Goal: Information Seeking & Learning: Compare options

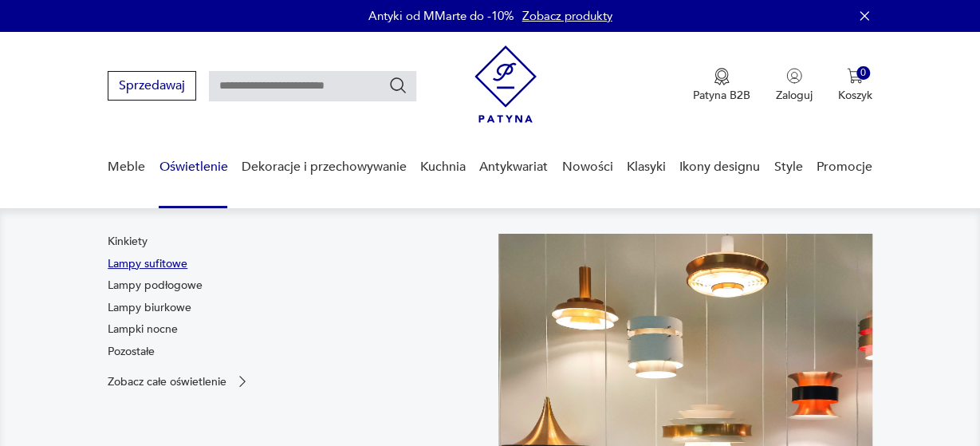
click at [171, 267] on link "Lampy sufitowe" at bounding box center [148, 264] width 80 height 16
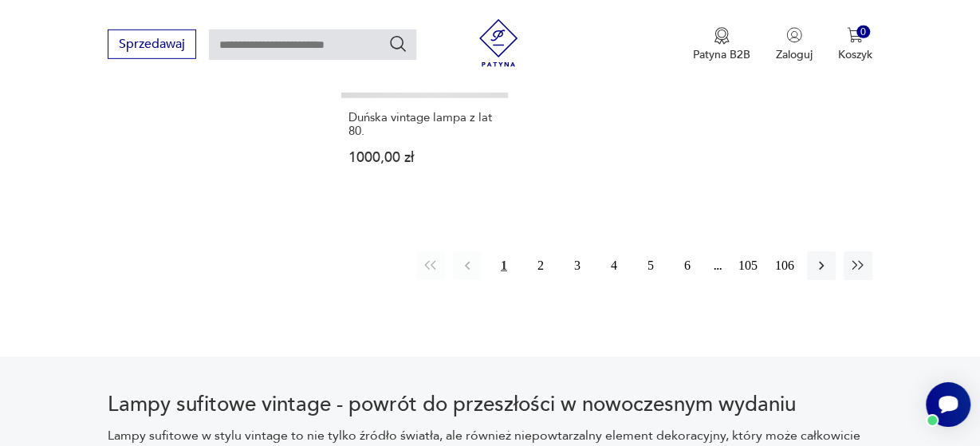
scroll to position [2401, 0]
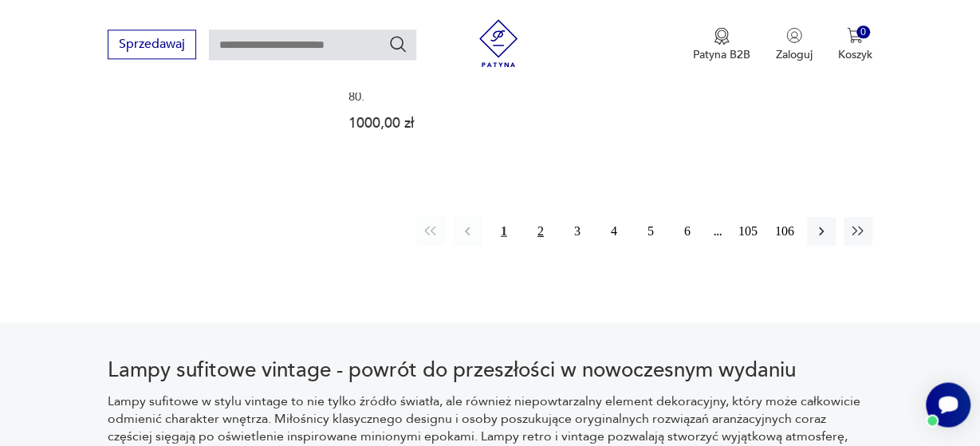
click at [541, 216] on button "2" at bounding box center [540, 230] width 29 height 29
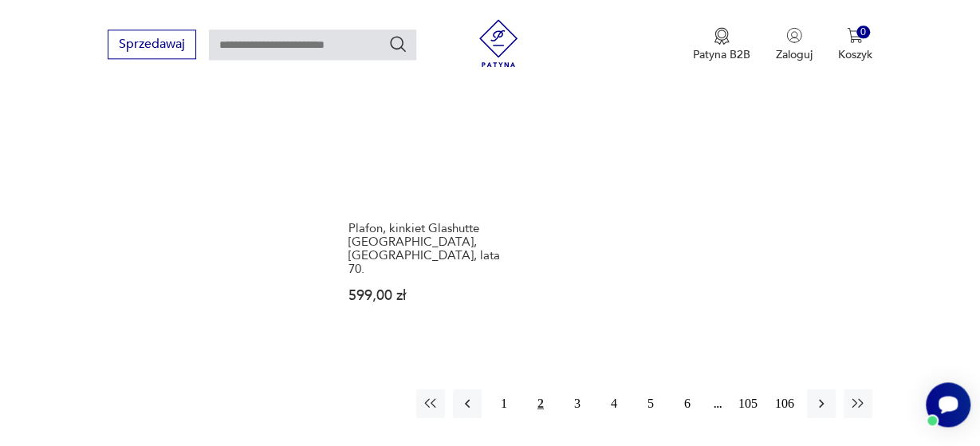
scroll to position [2264, 0]
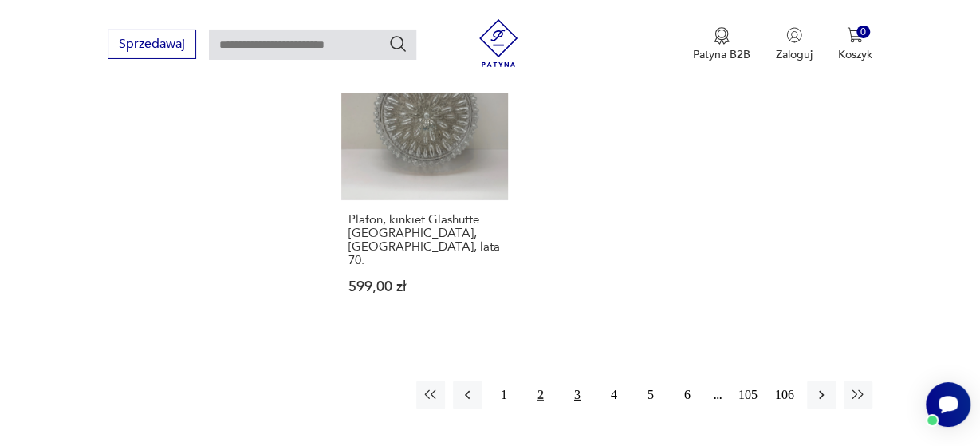
click at [575, 380] on button "3" at bounding box center [577, 394] width 29 height 29
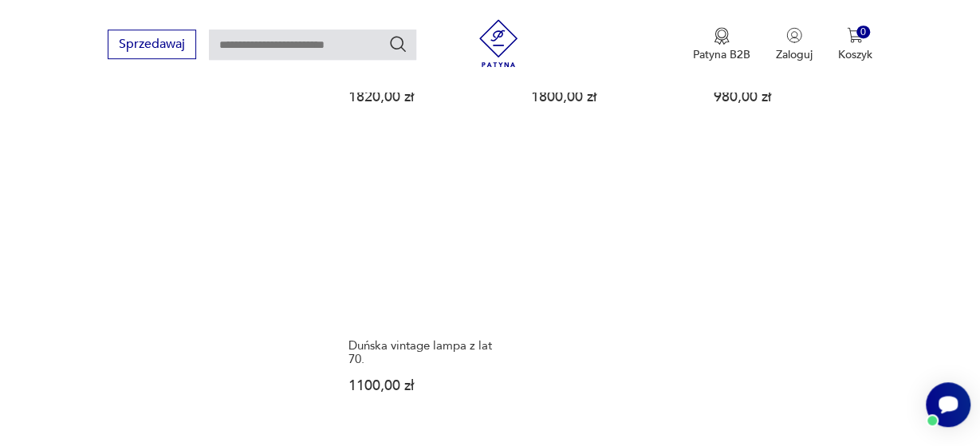
scroll to position [2145, 0]
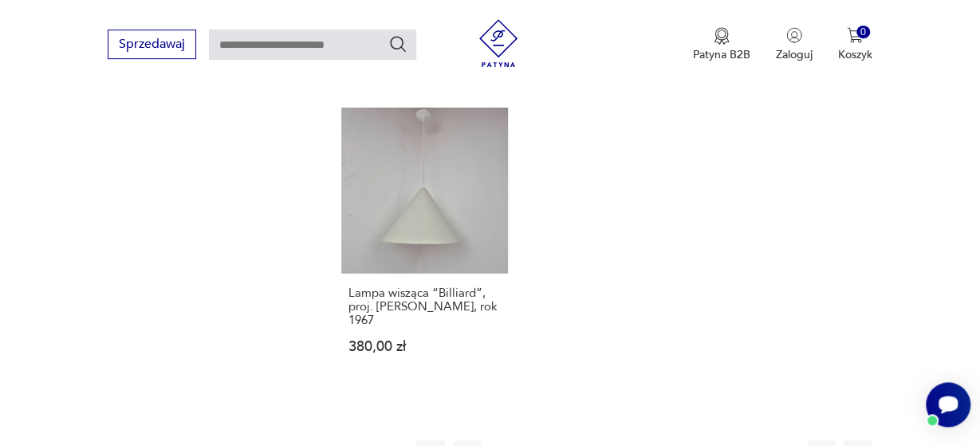
scroll to position [2182, 0]
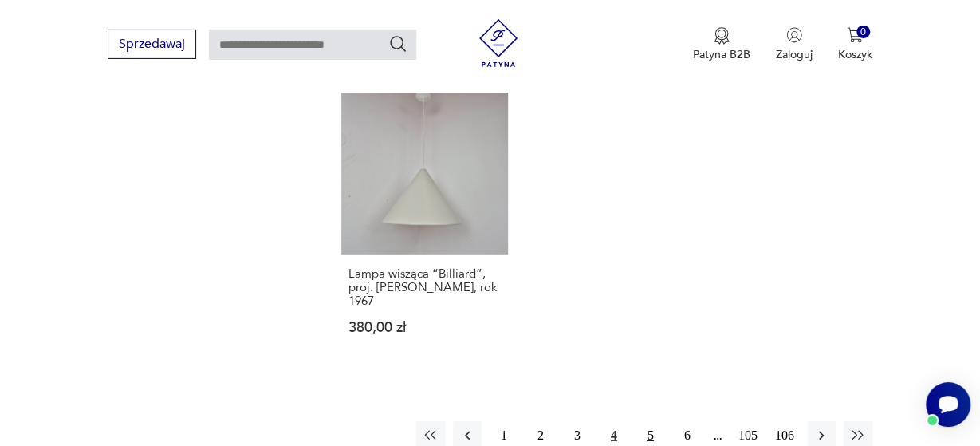
click at [650, 421] on button "5" at bounding box center [650, 435] width 29 height 29
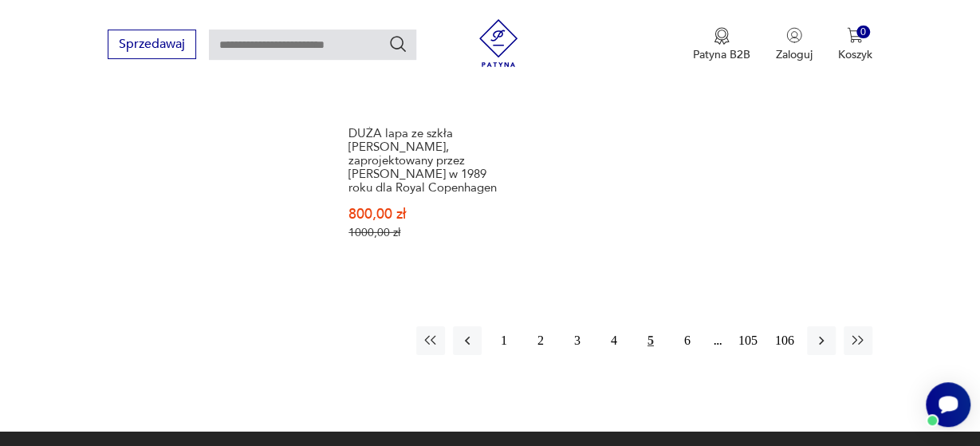
scroll to position [2422, 0]
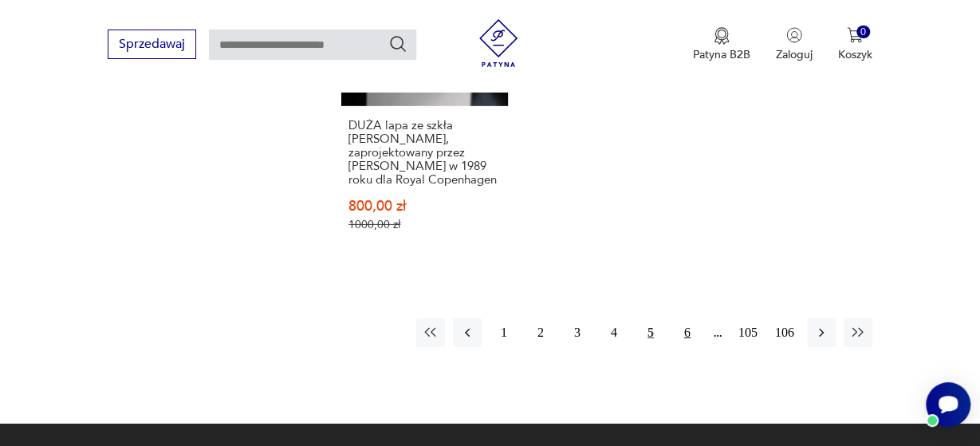
click at [689, 318] on button "6" at bounding box center [687, 332] width 29 height 29
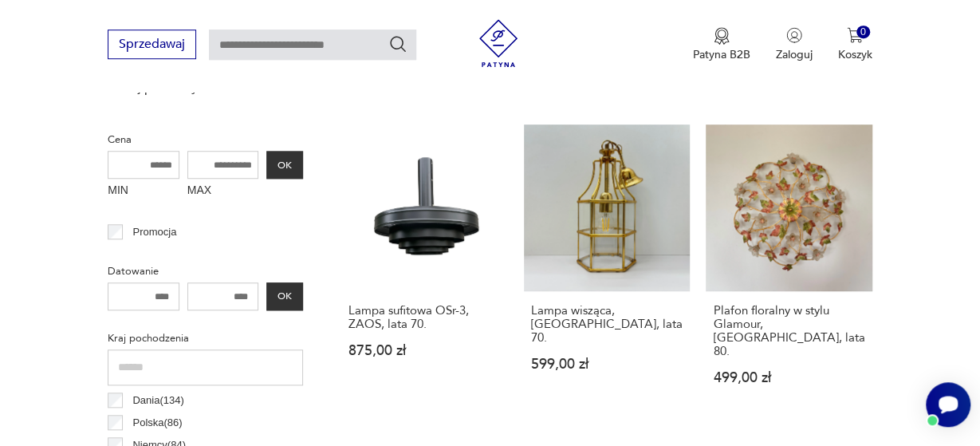
scroll to position [608, 0]
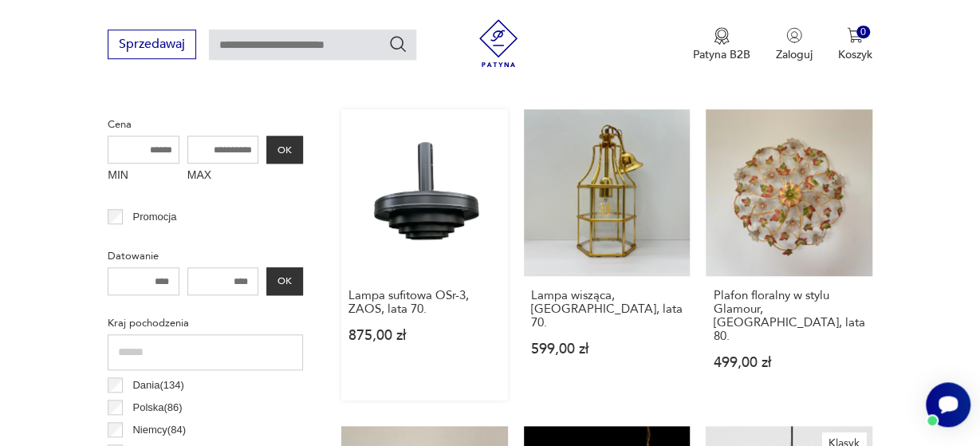
click at [437, 180] on link "Lampa sufitowa OSr-3, ZAOS, lata 70. 875,00 zł" at bounding box center [424, 254] width 167 height 291
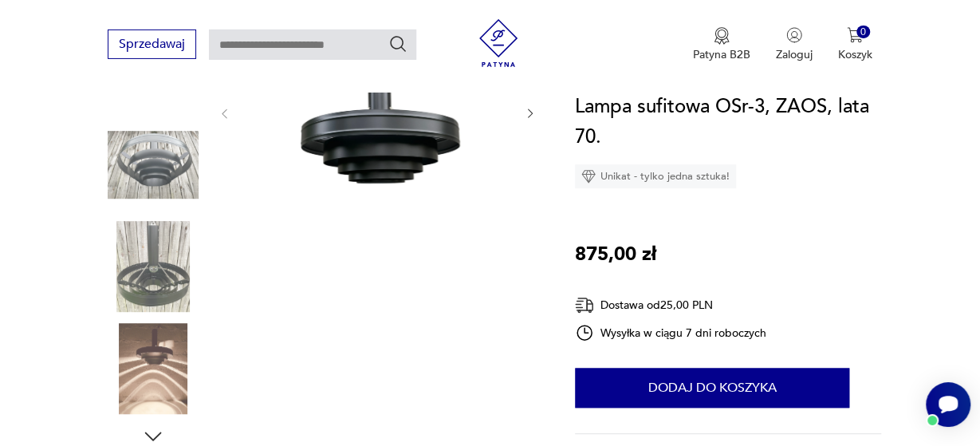
scroll to position [297, 0]
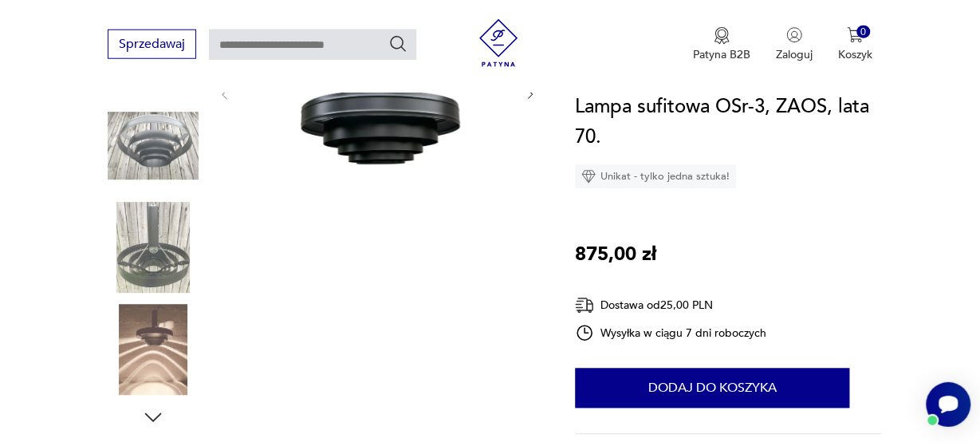
click at [157, 338] on img at bounding box center [153, 349] width 91 height 91
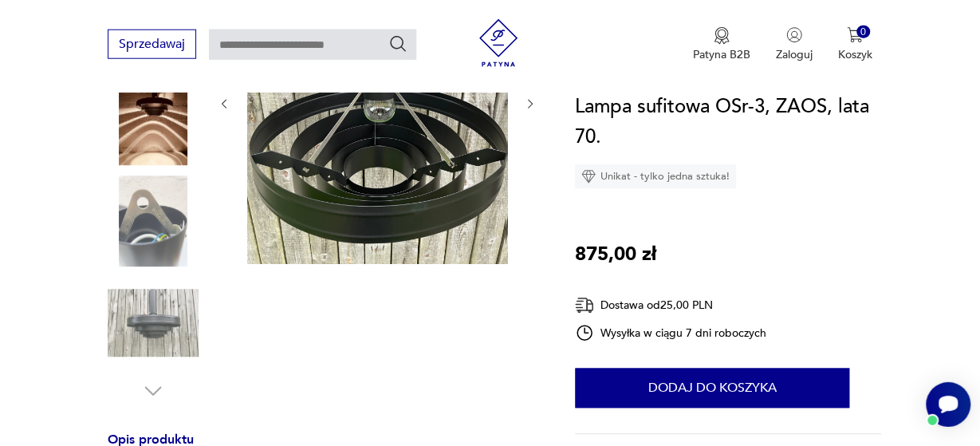
scroll to position [332, 0]
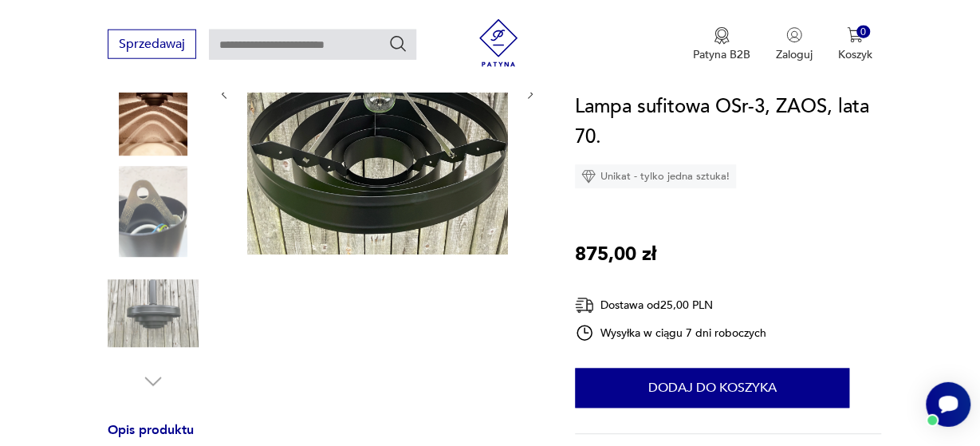
click at [147, 147] on img at bounding box center [153, 110] width 91 height 91
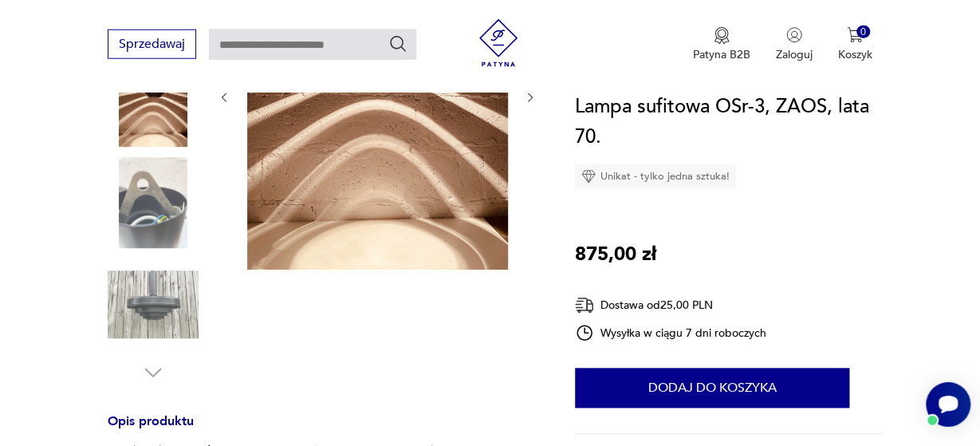
scroll to position [343, 0]
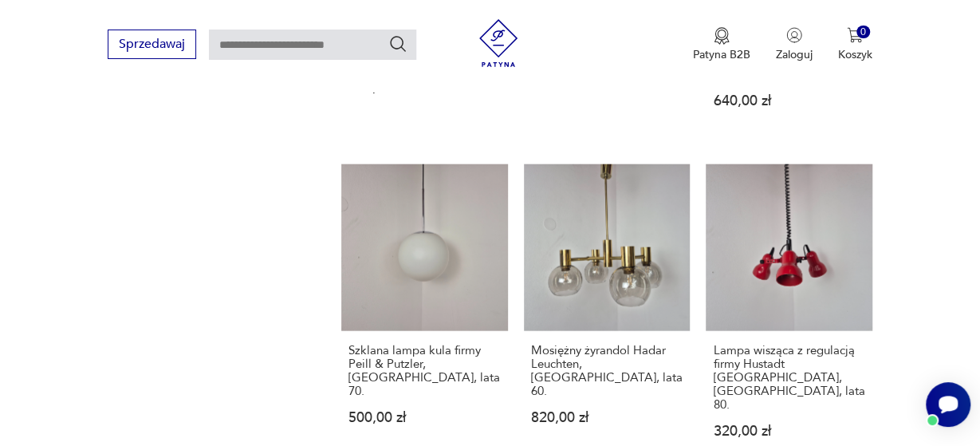
scroll to position [2144, 0]
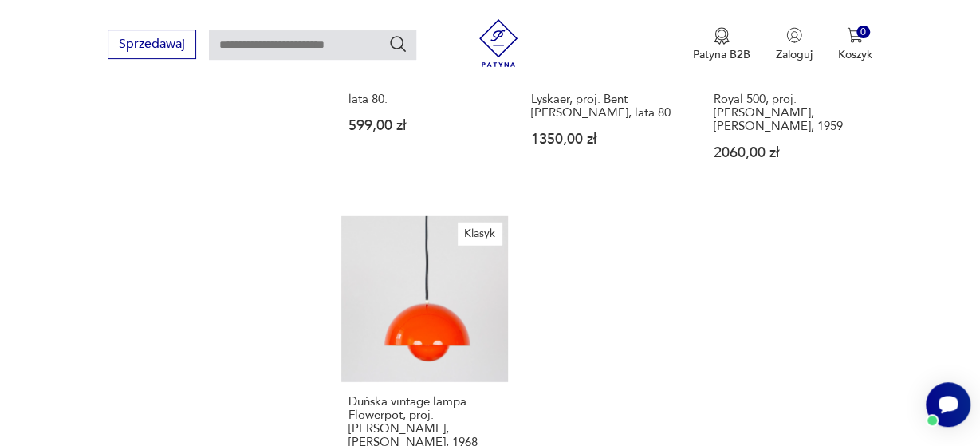
scroll to position [2382, 0]
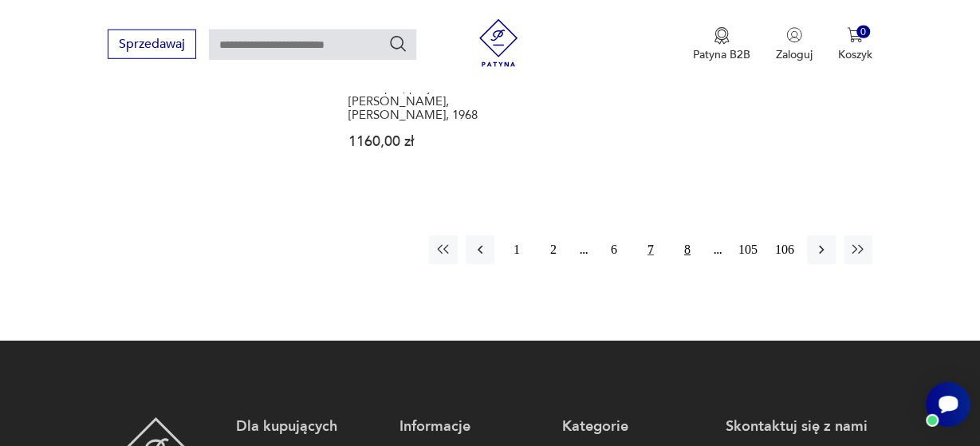
click at [688, 235] on button "8" at bounding box center [687, 249] width 29 height 29
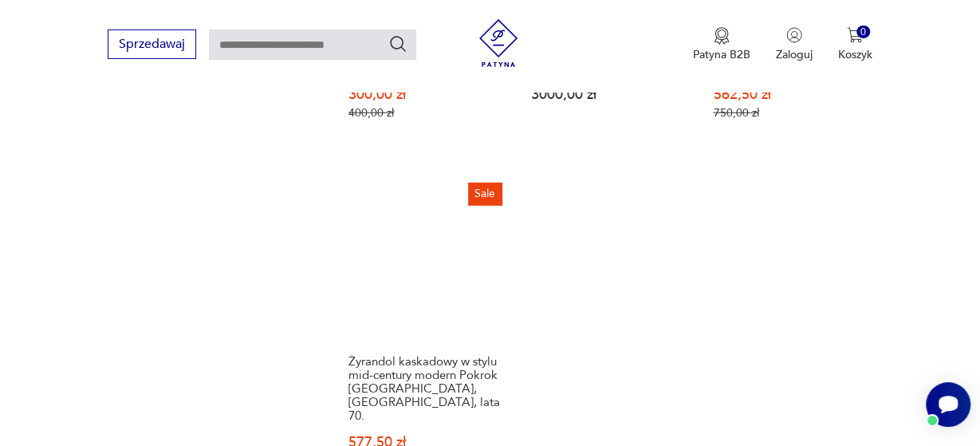
scroll to position [2173, 0]
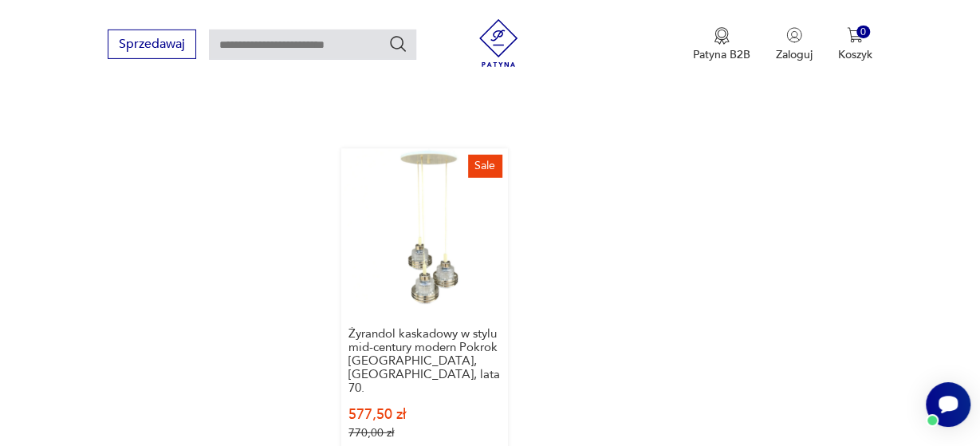
click at [450, 218] on link "Sale Żyrandol kaskadowy w stylu mid-century modern Pokrok [GEOGRAPHIC_DATA], [G…" at bounding box center [424, 309] width 167 height 323
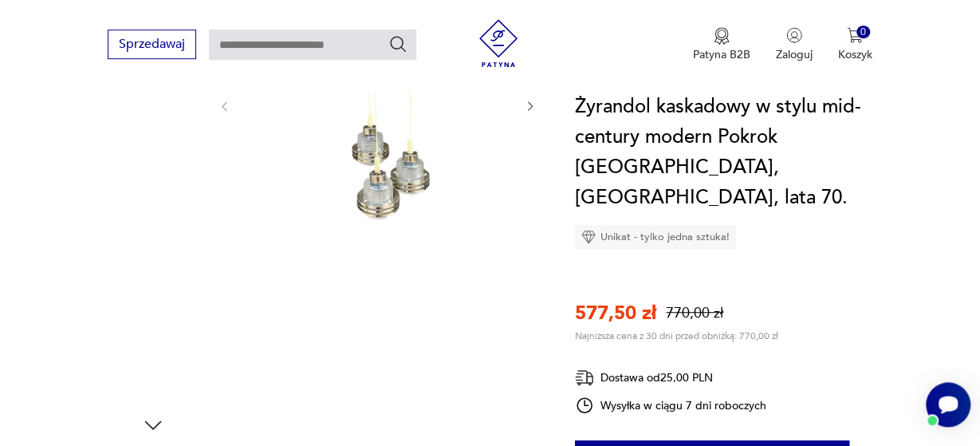
scroll to position [305, 0]
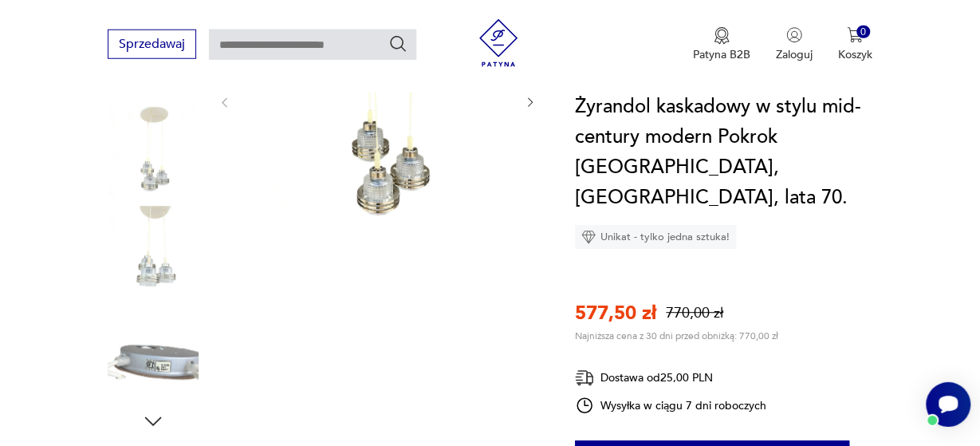
click at [165, 258] on img at bounding box center [153, 251] width 91 height 91
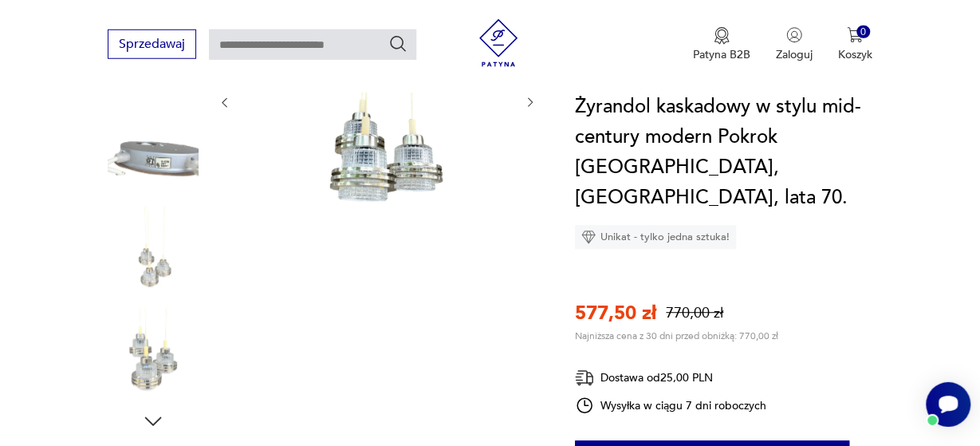
click at [157, 416] on icon "button" at bounding box center [153, 420] width 17 height 9
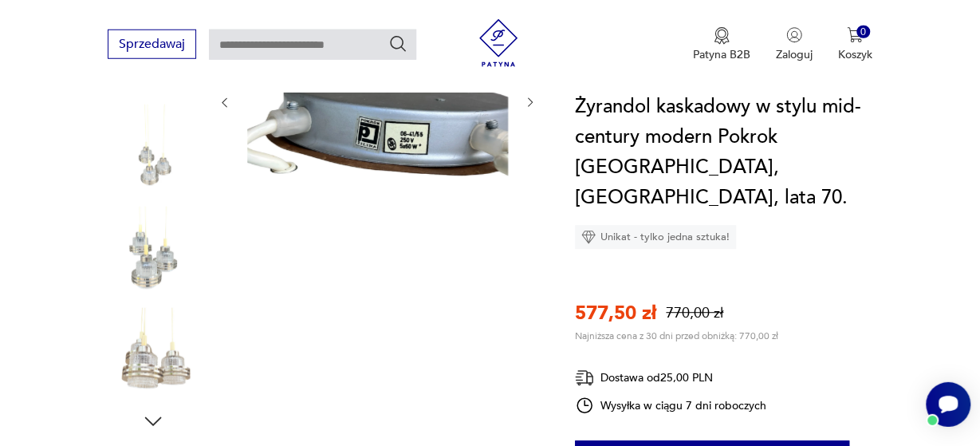
click at [157, 416] on icon "button" at bounding box center [153, 420] width 17 height 9
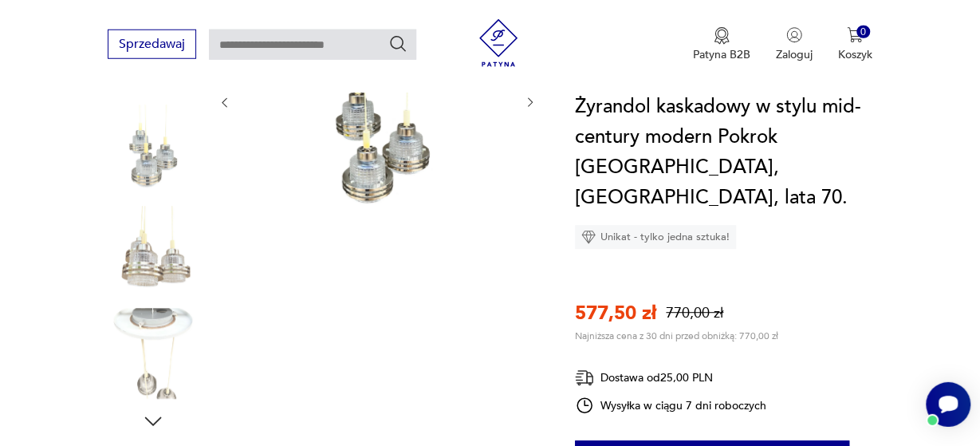
click at [150, 339] on img at bounding box center [153, 353] width 91 height 91
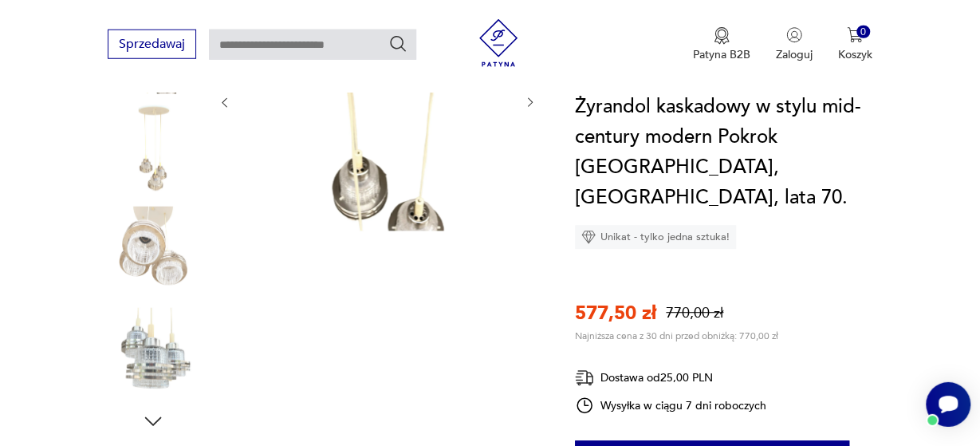
click at [150, 339] on img at bounding box center [153, 353] width 91 height 91
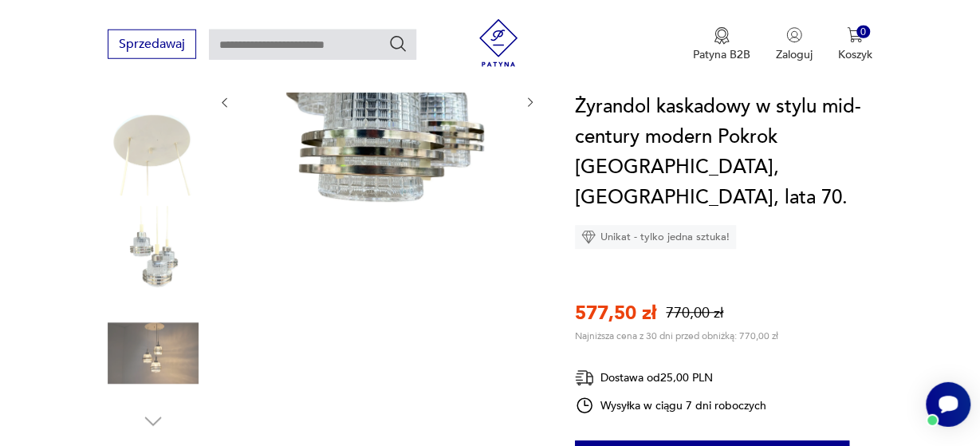
click at [150, 339] on img at bounding box center [153, 353] width 91 height 91
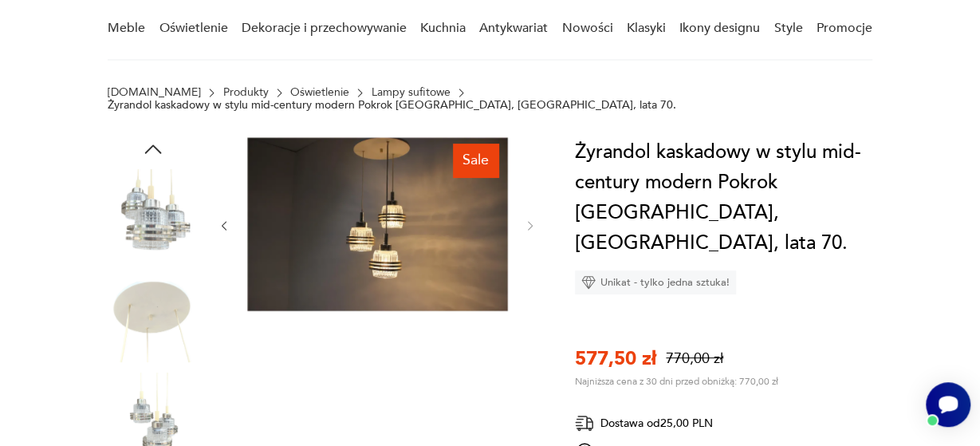
scroll to position [134, 0]
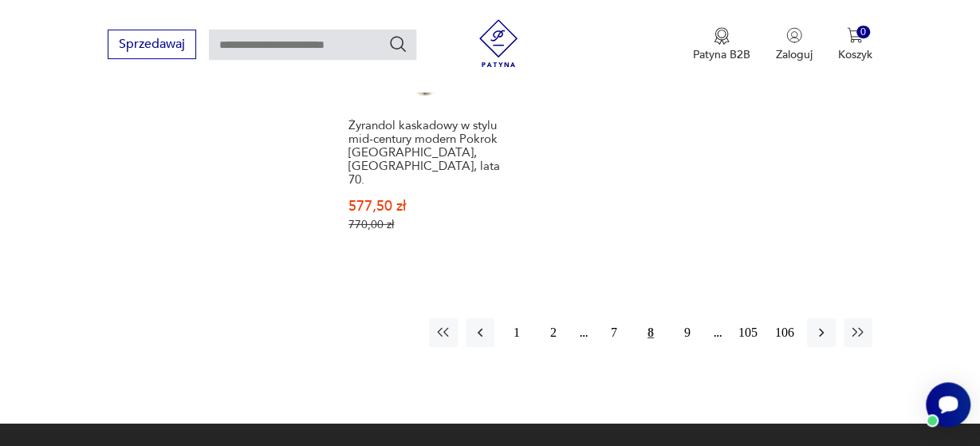
scroll to position [2415, 0]
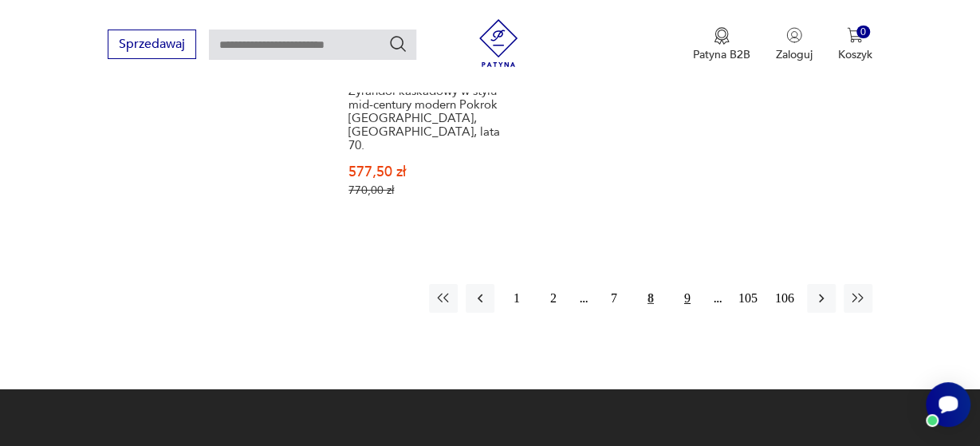
click at [688, 284] on button "9" at bounding box center [687, 298] width 29 height 29
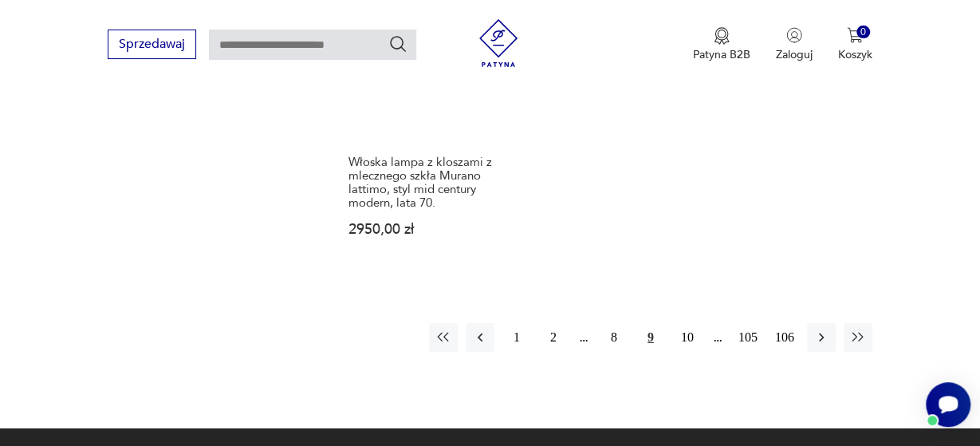
scroll to position [2338, 0]
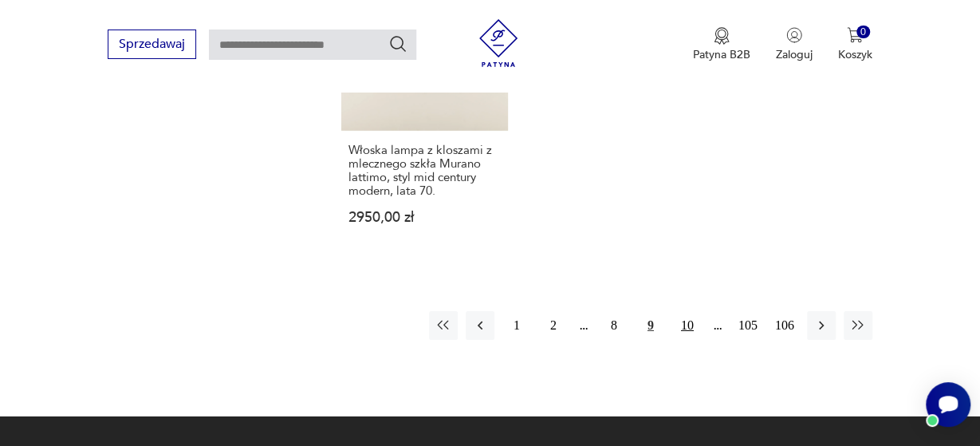
click at [689, 311] on button "10" at bounding box center [687, 325] width 29 height 29
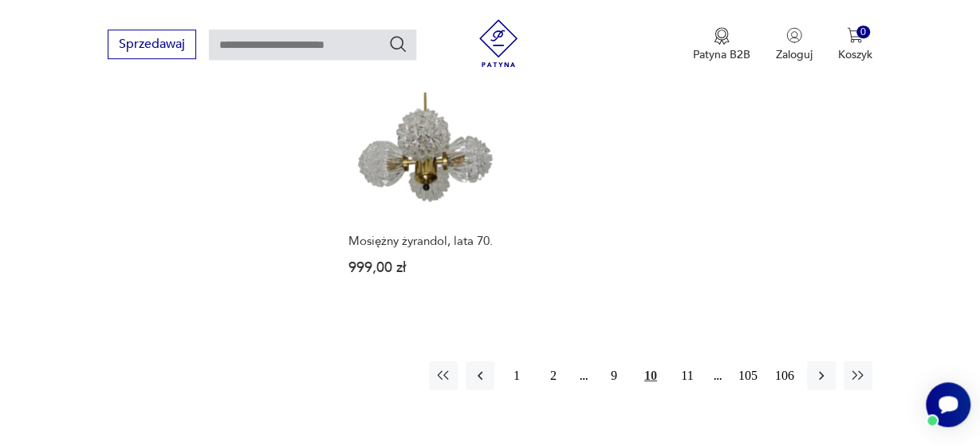
scroll to position [2260, 0]
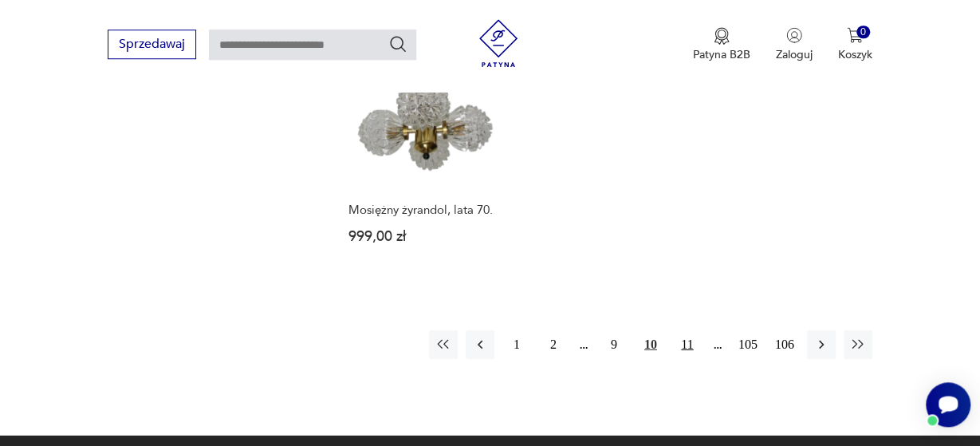
click at [686, 330] on button "11" at bounding box center [687, 344] width 29 height 29
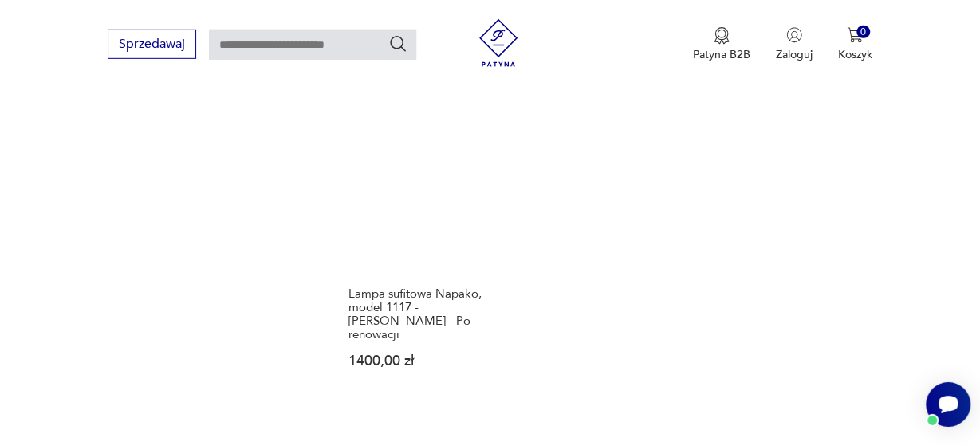
scroll to position [2171, 0]
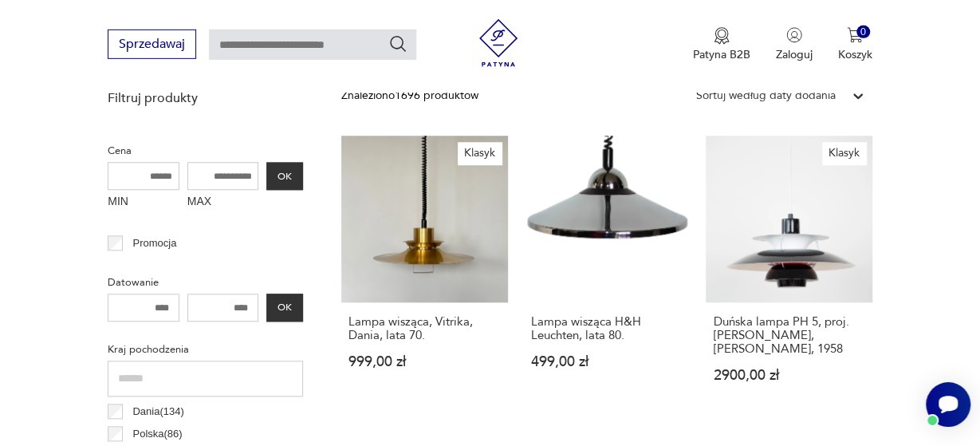
scroll to position [590, 0]
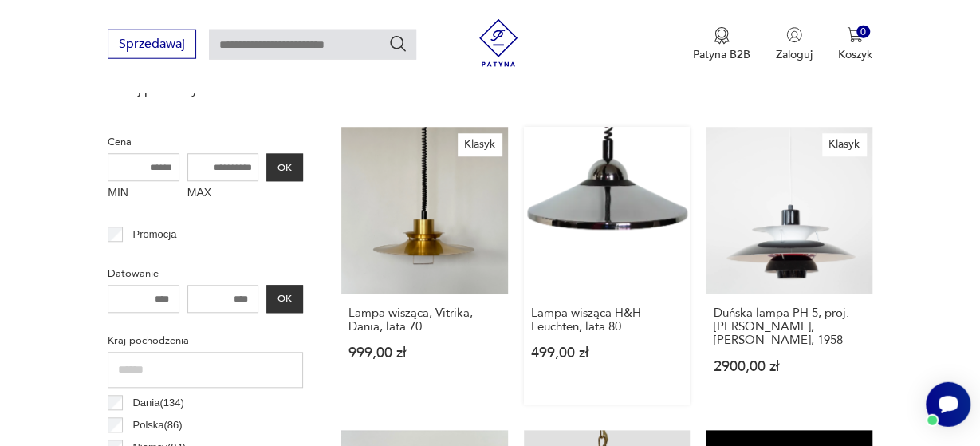
click at [589, 216] on link "Lampa wisząca H&H Leuchten, lata 80. 499,00 zł" at bounding box center [607, 266] width 167 height 277
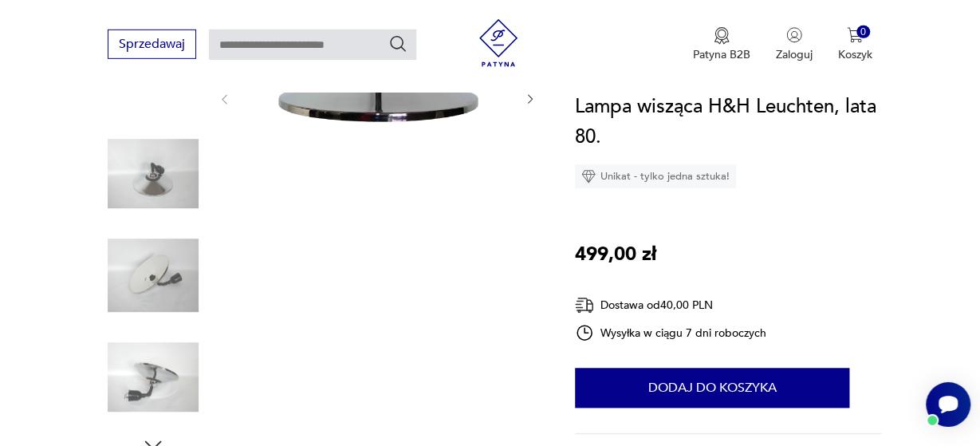
scroll to position [285, 0]
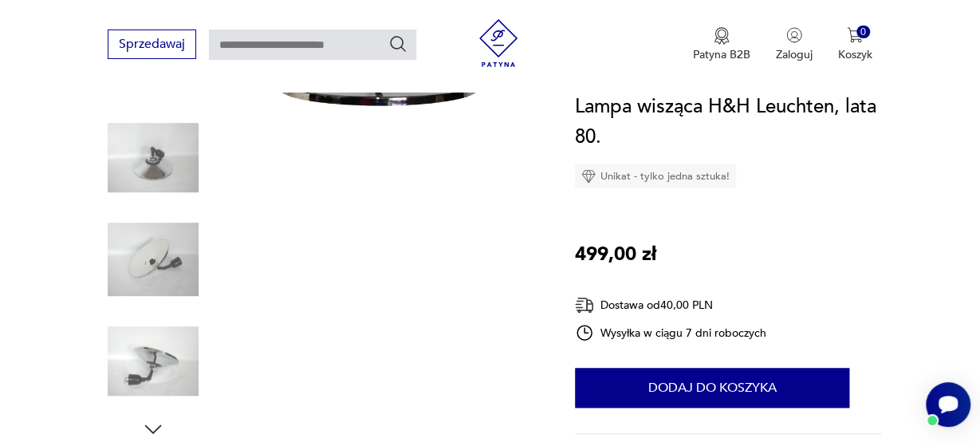
click at [147, 175] on img at bounding box center [153, 157] width 91 height 91
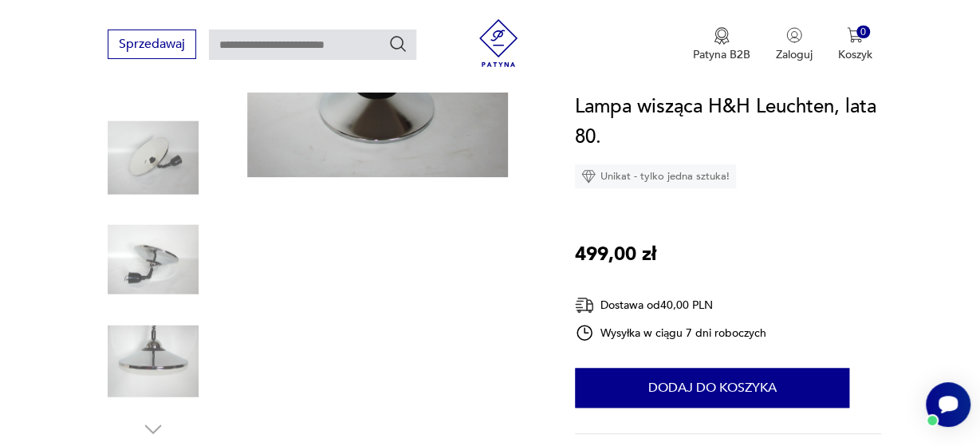
click at [164, 363] on img at bounding box center [153, 361] width 91 height 91
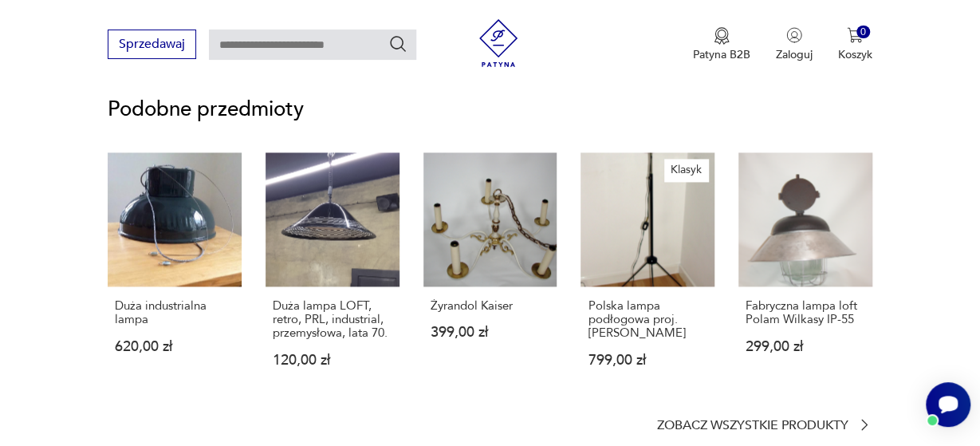
scroll to position [1452, 0]
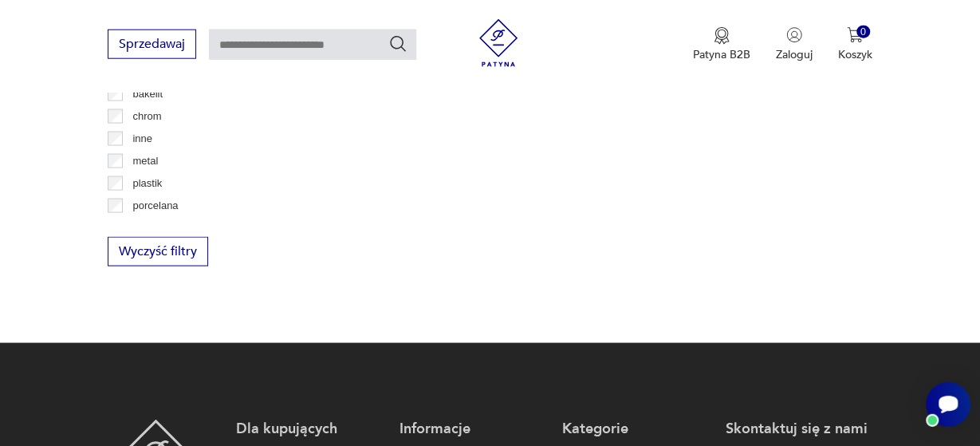
scroll to position [565, 0]
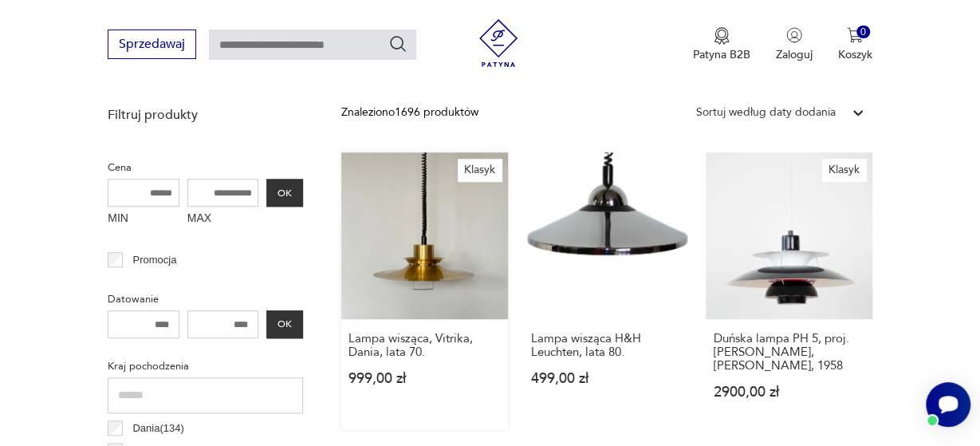
click at [461, 247] on link "Klasyk Lampa wisząca, Vitrika, Dania, lata 70. 999,00 zł" at bounding box center [424, 290] width 167 height 277
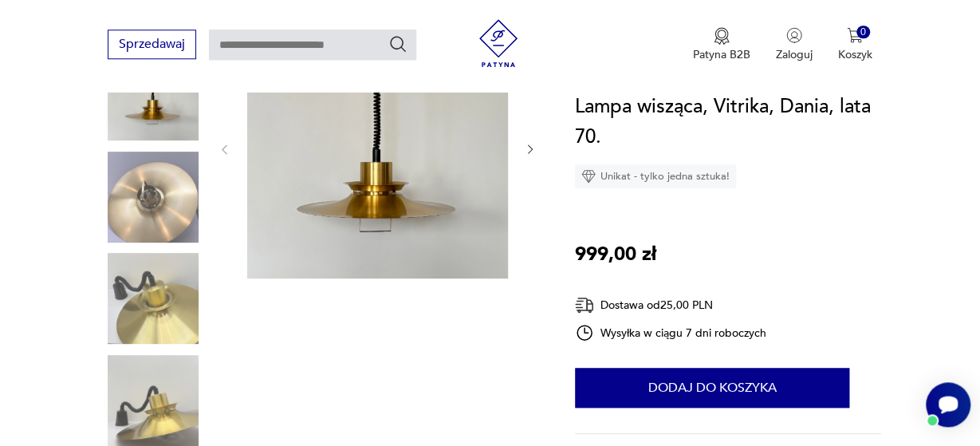
scroll to position [241, 0]
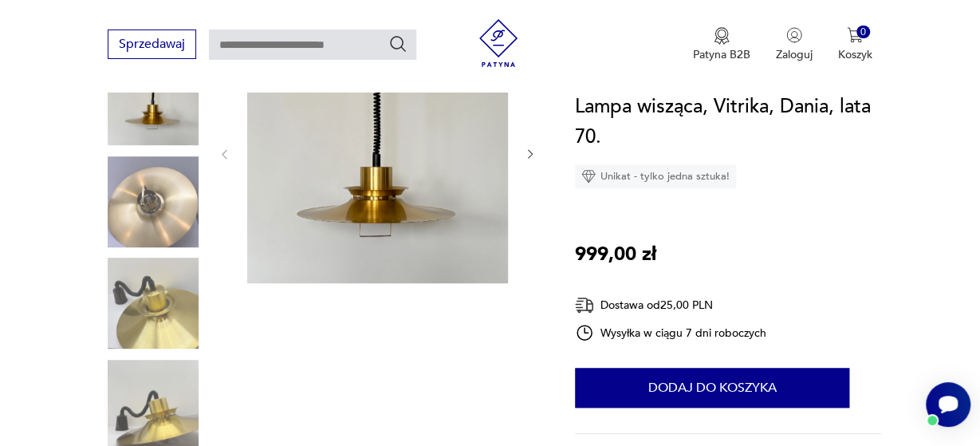
click at [536, 148] on icon "button" at bounding box center [530, 153] width 13 height 13
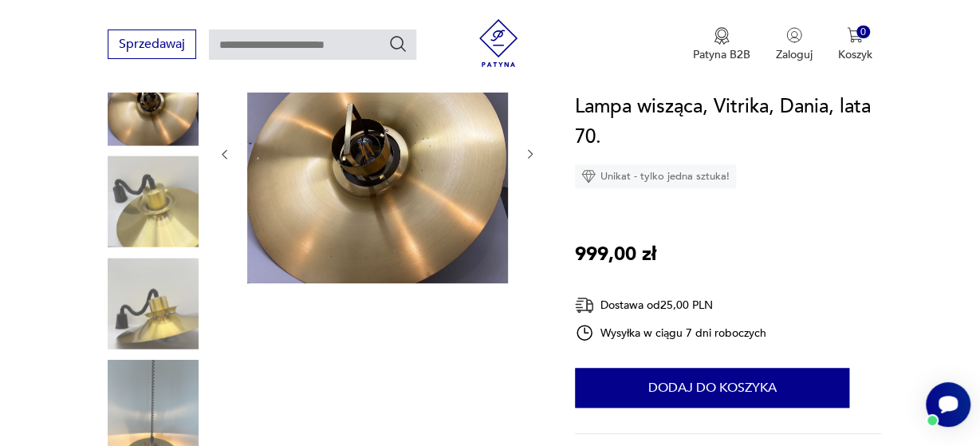
click at [536, 148] on icon "button" at bounding box center [530, 153] width 13 height 13
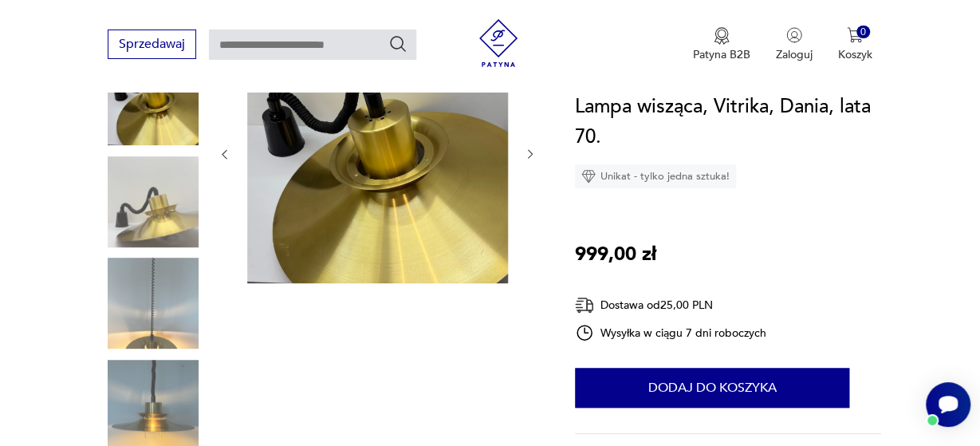
click at [536, 148] on icon "button" at bounding box center [530, 153] width 13 height 13
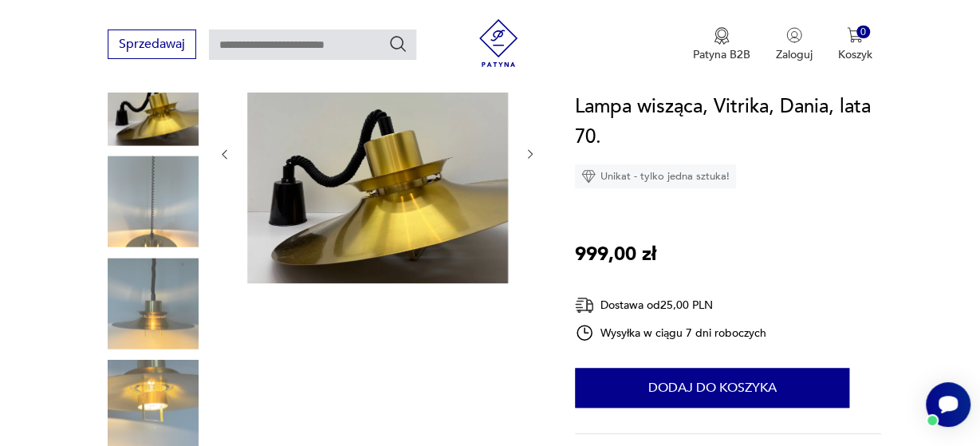
click at [536, 148] on icon "button" at bounding box center [530, 153] width 13 height 13
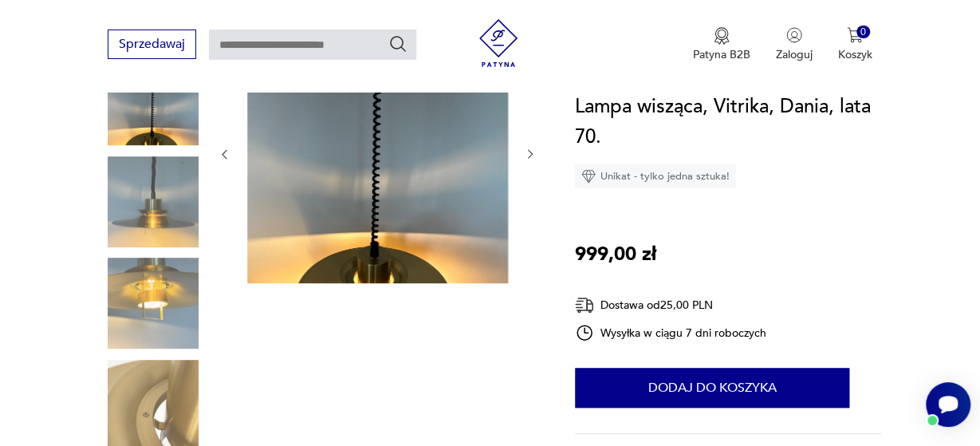
click at [536, 148] on icon "button" at bounding box center [530, 153] width 13 height 13
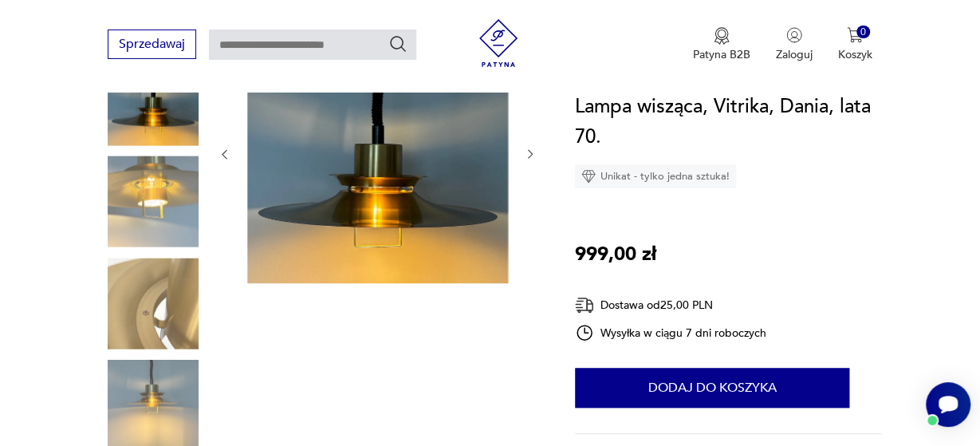
click at [536, 148] on icon "button" at bounding box center [530, 153] width 13 height 13
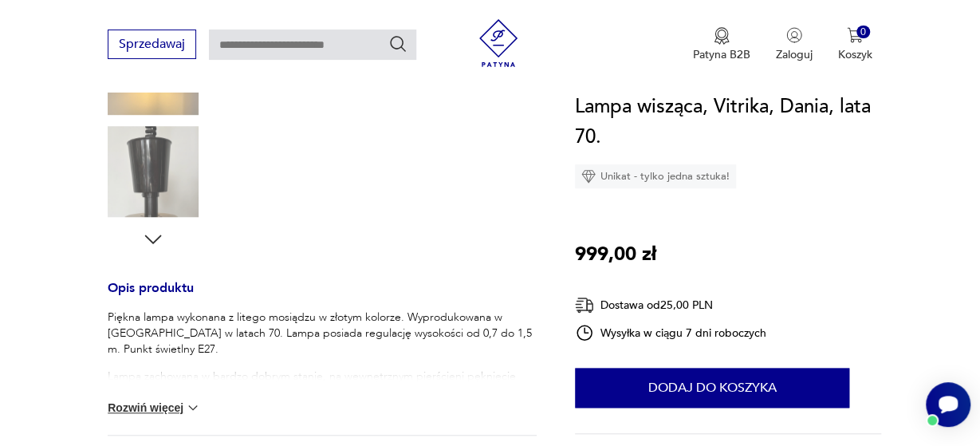
scroll to position [498, 0]
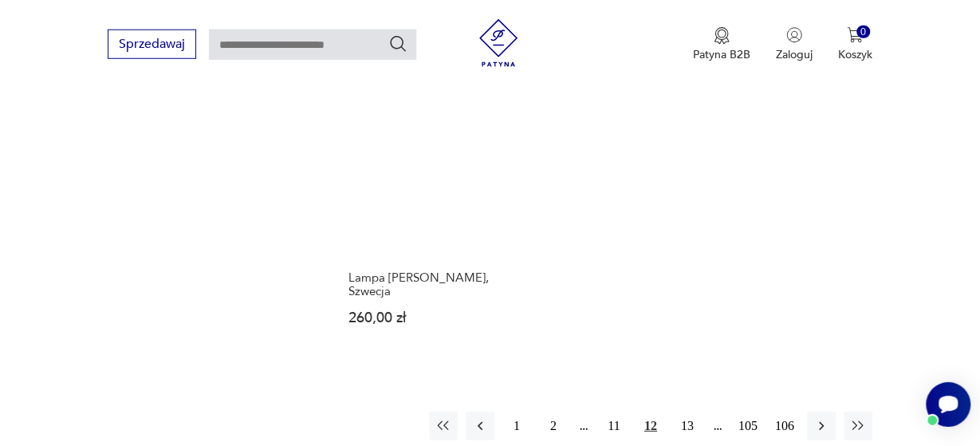
scroll to position [2119, 0]
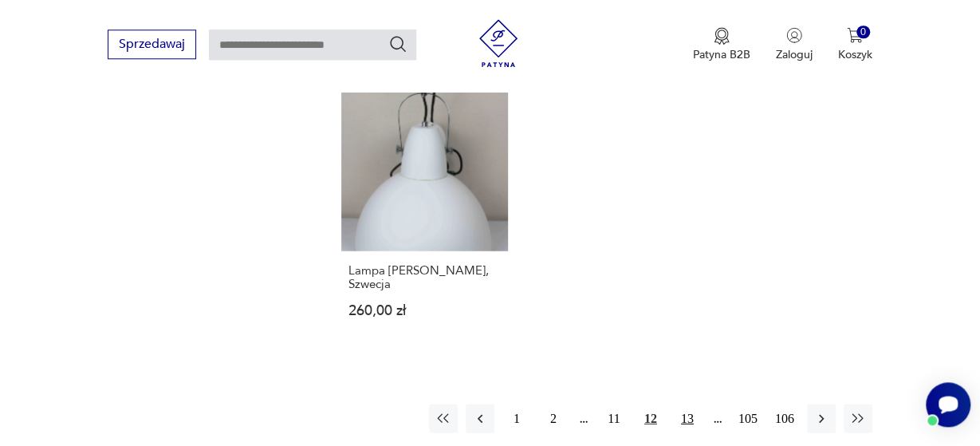
click at [694, 403] on button "13" at bounding box center [687, 417] width 29 height 29
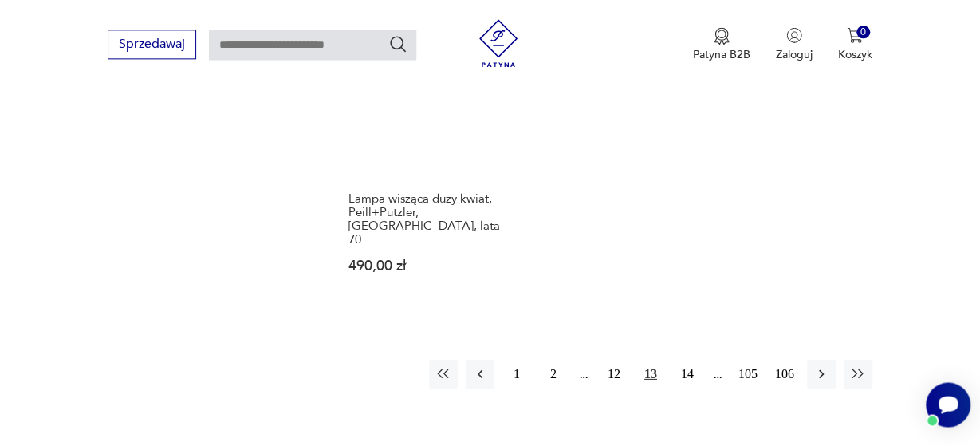
scroll to position [2306, 0]
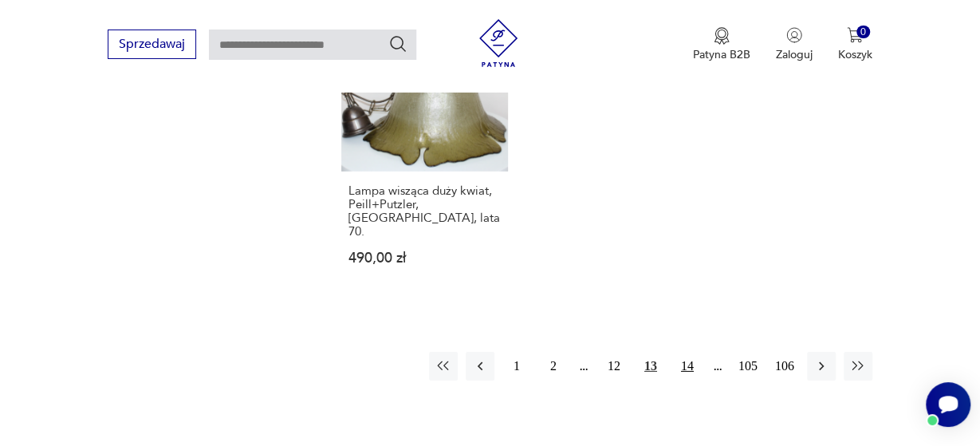
click at [685, 352] on button "14" at bounding box center [687, 366] width 29 height 29
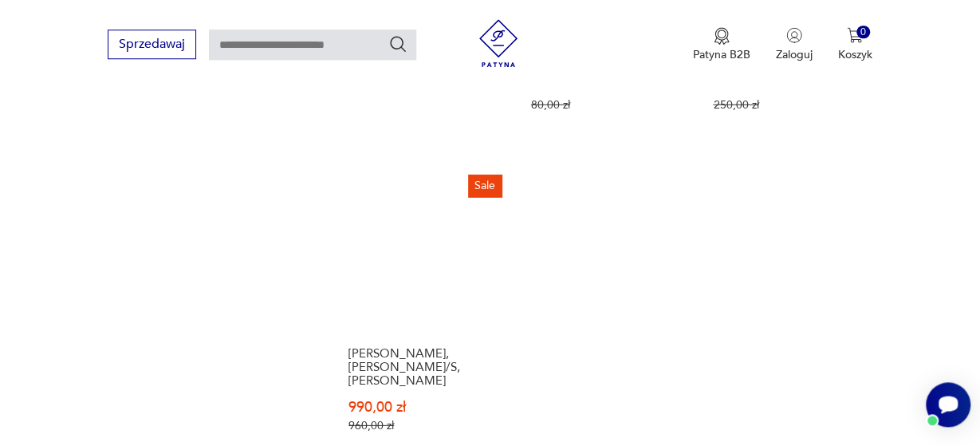
scroll to position [2178, 0]
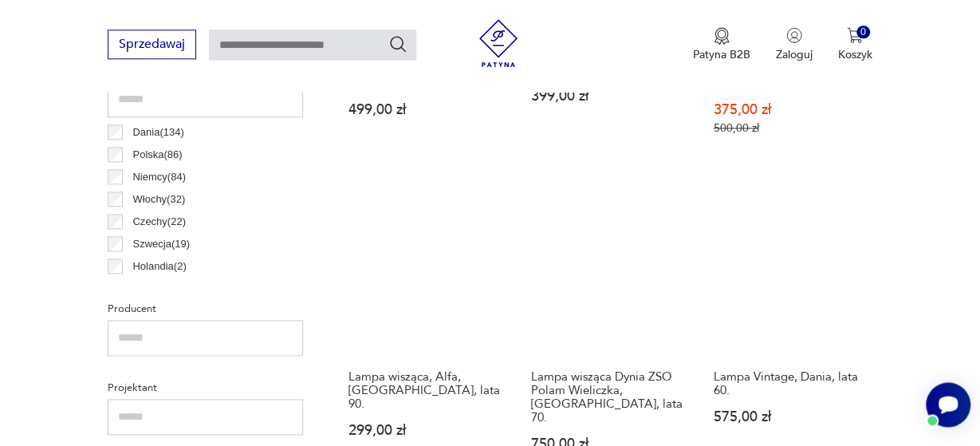
scroll to position [865, 0]
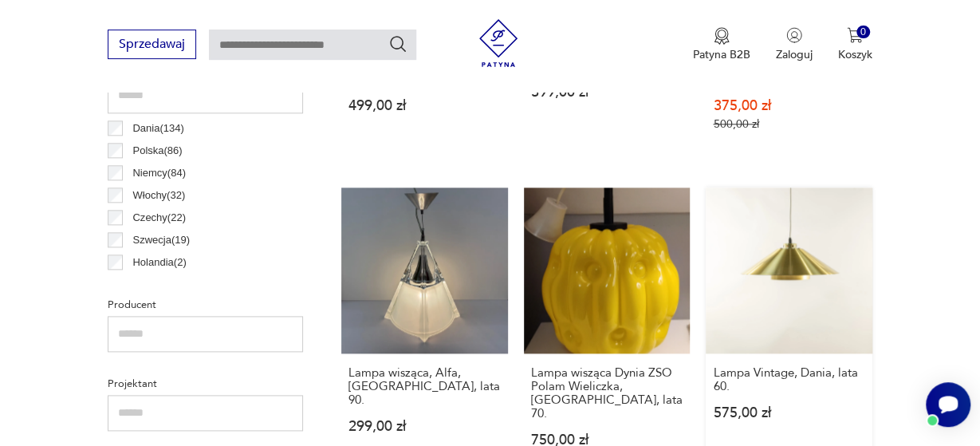
click at [813, 218] on link "Lampa Vintage, Dania, lata 60. 575,00 zł" at bounding box center [788, 332] width 167 height 291
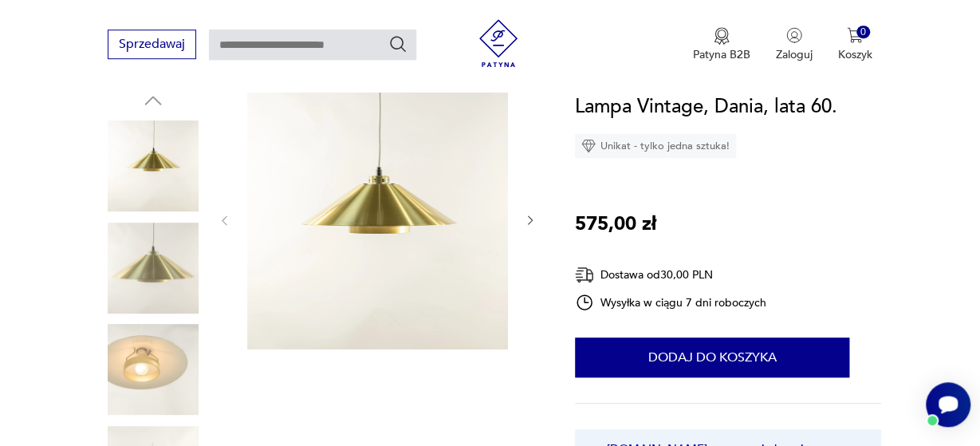
scroll to position [183, 0]
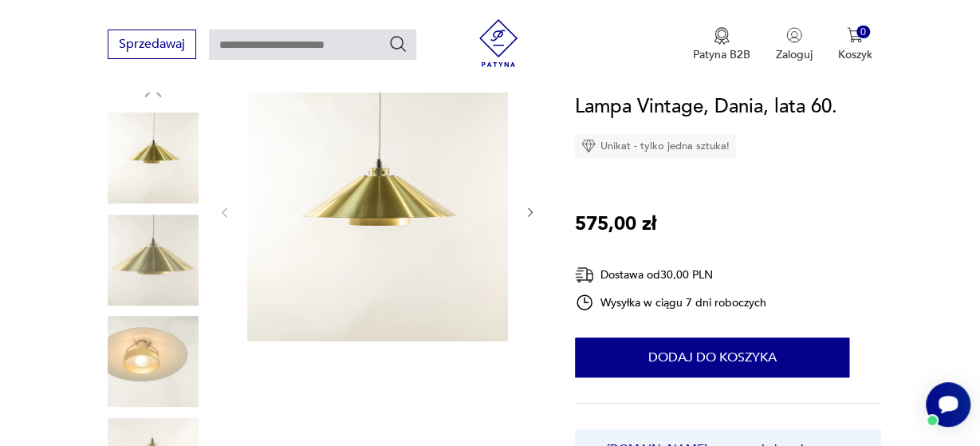
click at [151, 337] on img at bounding box center [153, 361] width 91 height 91
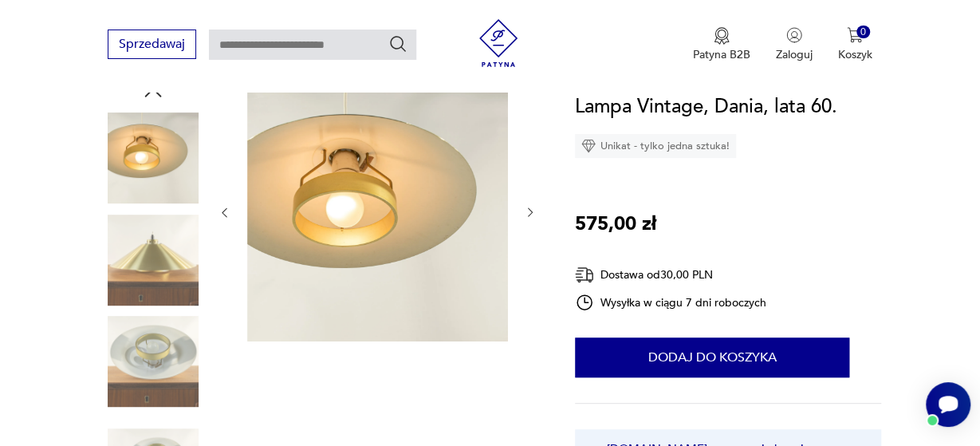
click at [151, 359] on img at bounding box center [153, 361] width 91 height 91
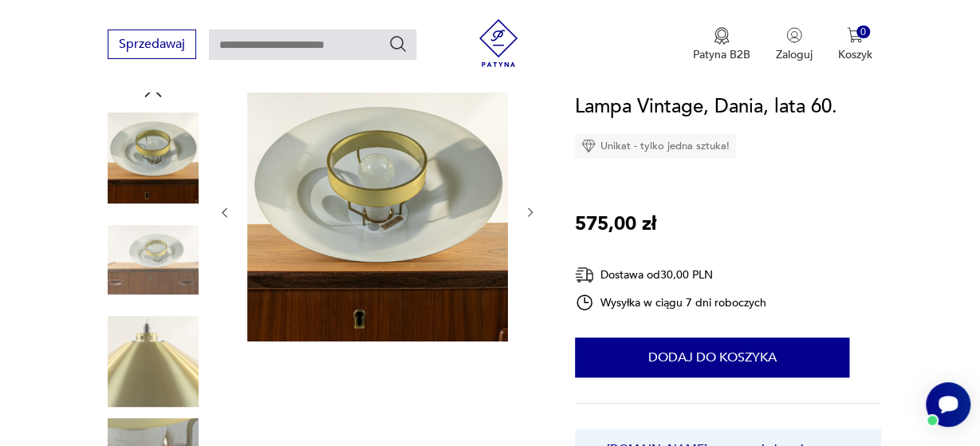
click at [151, 359] on img at bounding box center [153, 361] width 91 height 91
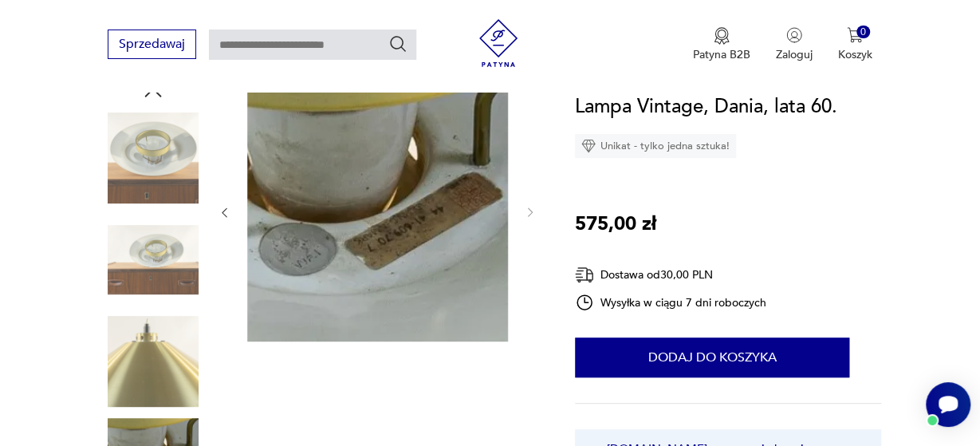
click at [144, 169] on img at bounding box center [153, 157] width 91 height 91
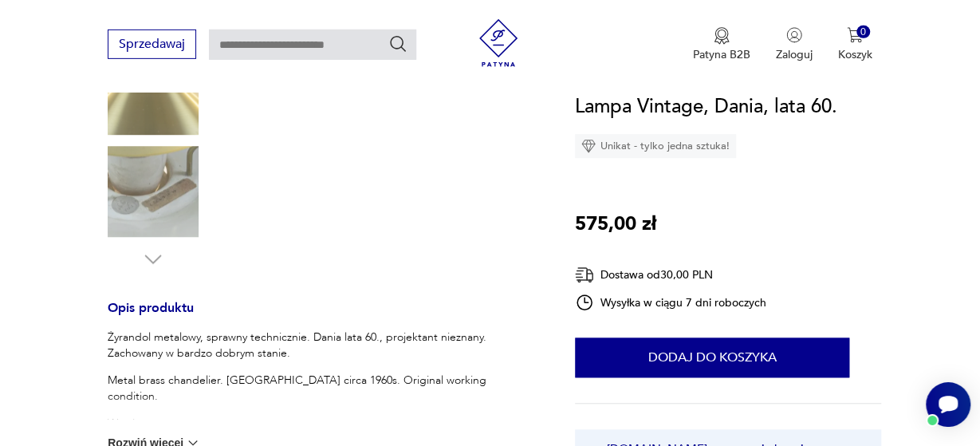
scroll to position [0, 0]
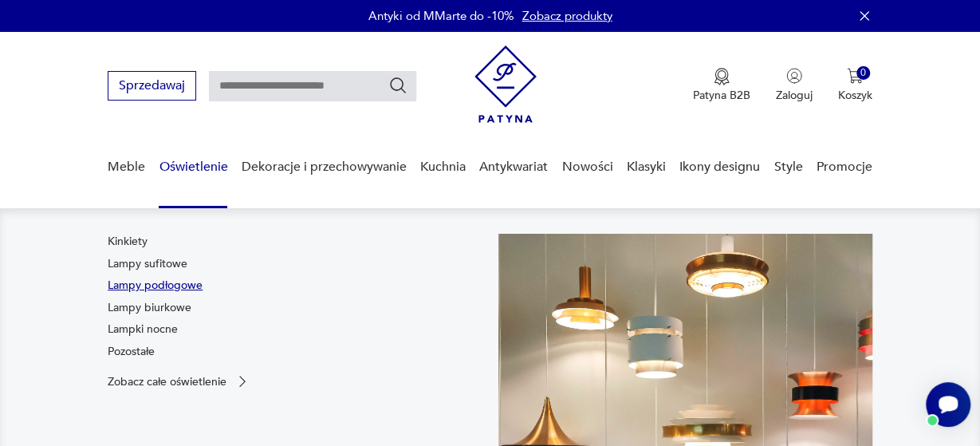
click at [163, 284] on link "Lampy podłogowe" at bounding box center [155, 285] width 95 height 16
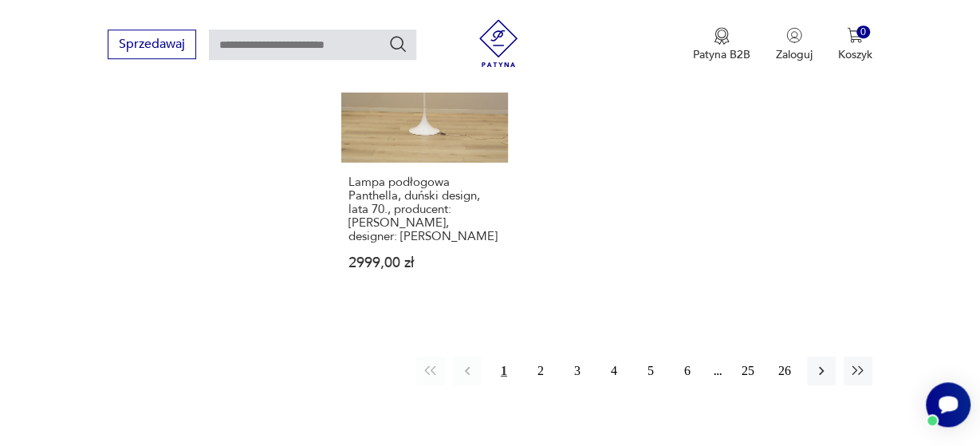
scroll to position [2324, 0]
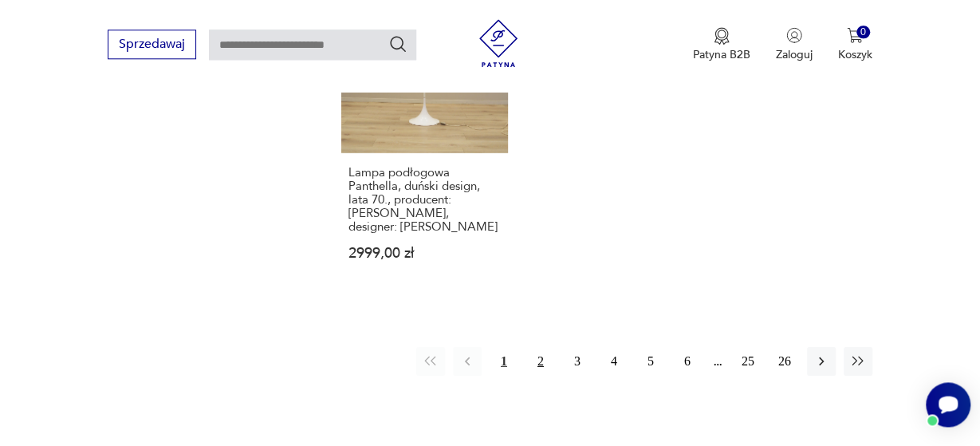
click at [543, 347] on button "2" at bounding box center [540, 361] width 29 height 29
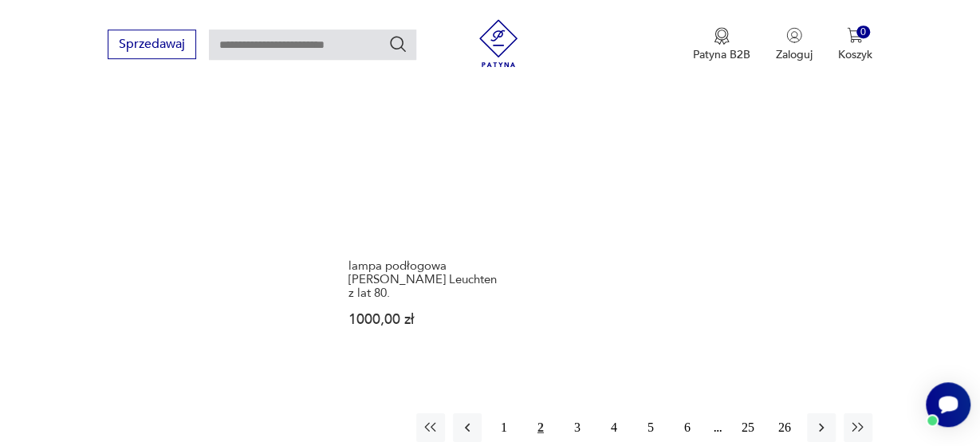
scroll to position [2294, 0]
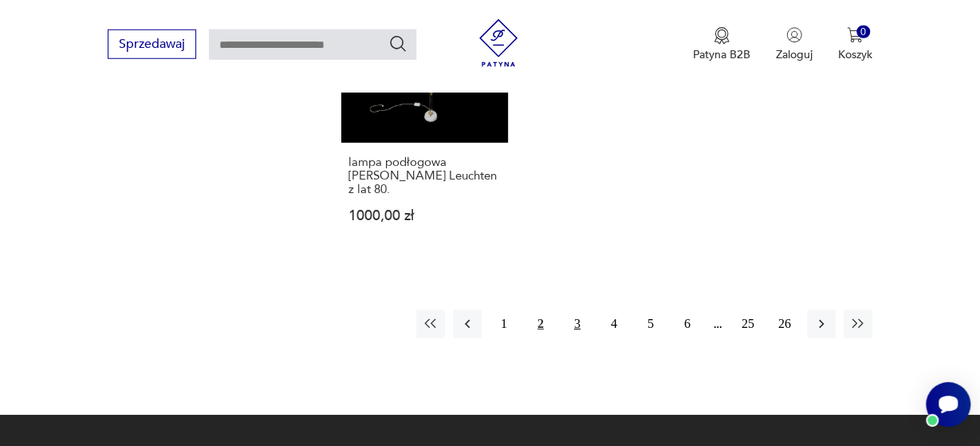
click at [579, 309] on button "3" at bounding box center [577, 323] width 29 height 29
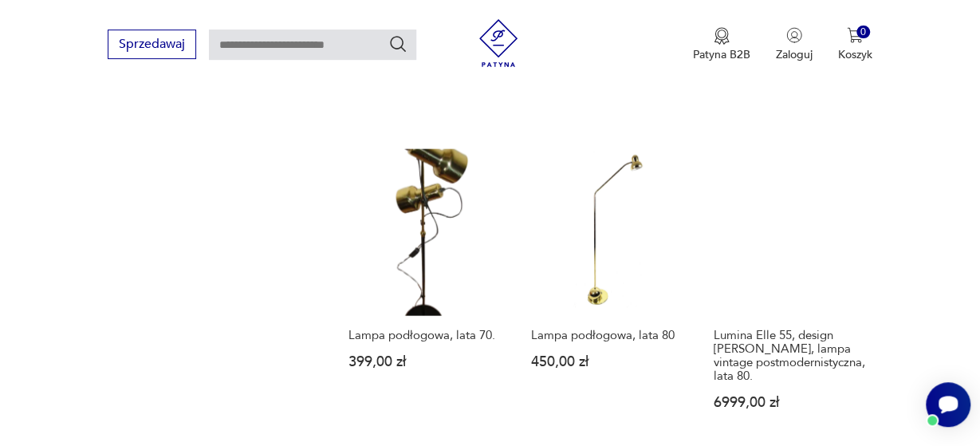
scroll to position [1786, 0]
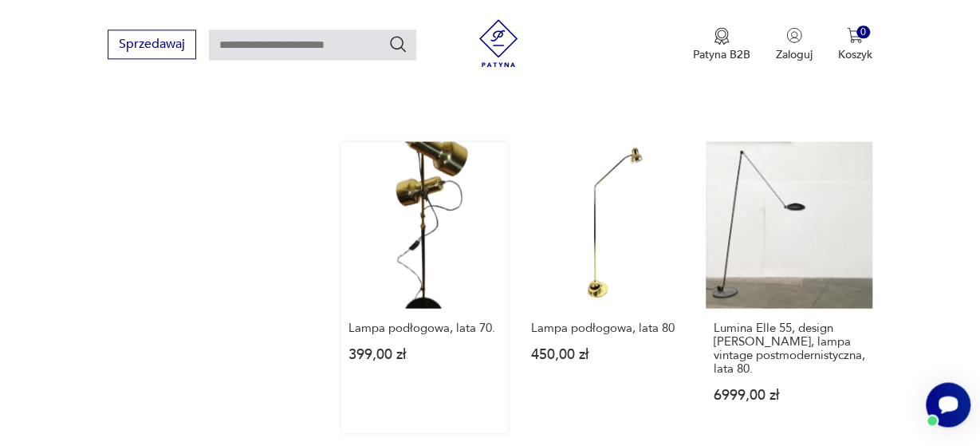
click at [458, 214] on link "Lampa podłogowa, lata 70. 399,00 zł" at bounding box center [424, 286] width 167 height 291
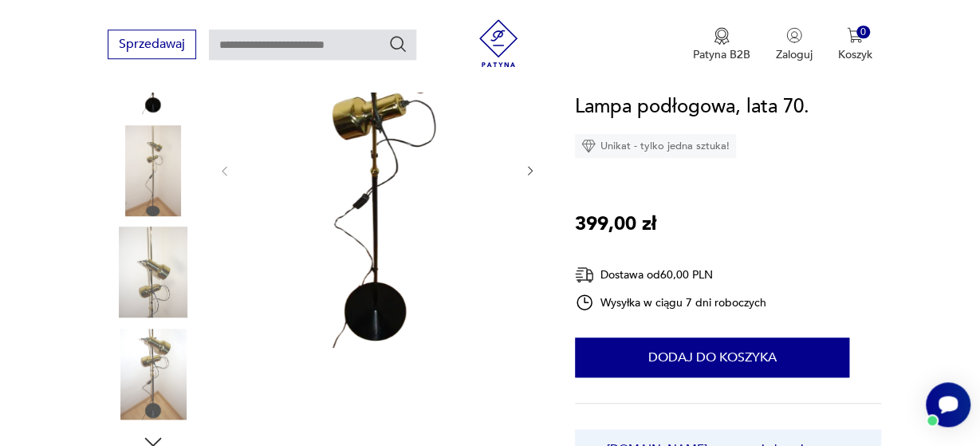
scroll to position [303, 0]
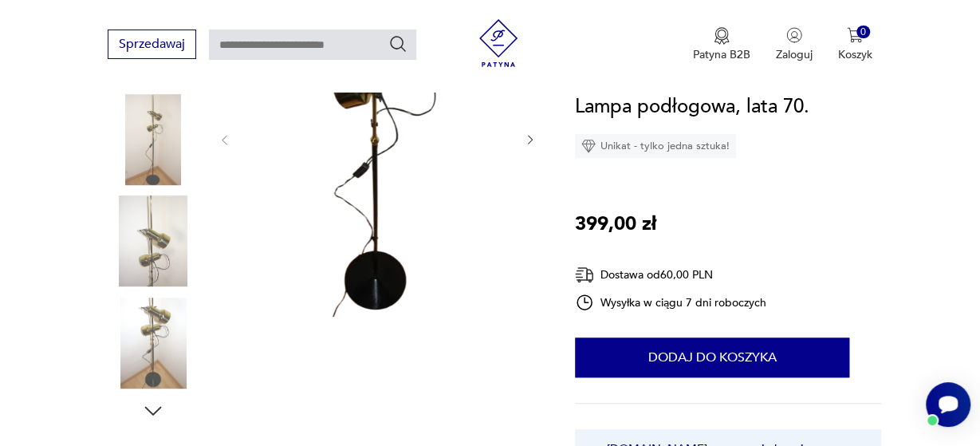
click at [143, 222] on img at bounding box center [153, 240] width 91 height 91
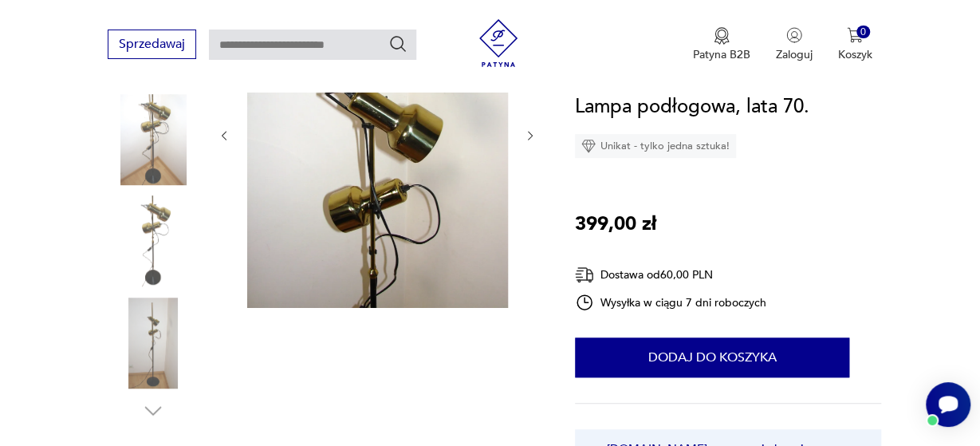
click at [526, 131] on icon "button" at bounding box center [530, 135] width 13 height 13
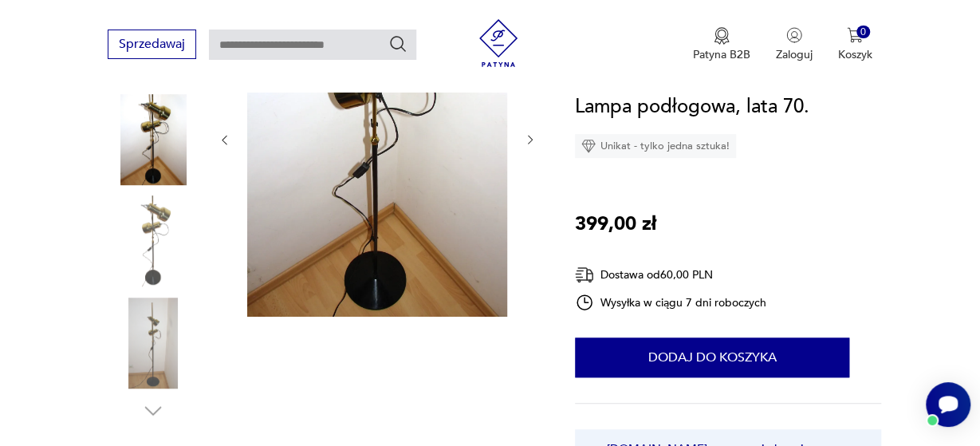
click at [526, 131] on div at bounding box center [377, 139] width 319 height 359
click at [154, 352] on img at bounding box center [153, 342] width 91 height 91
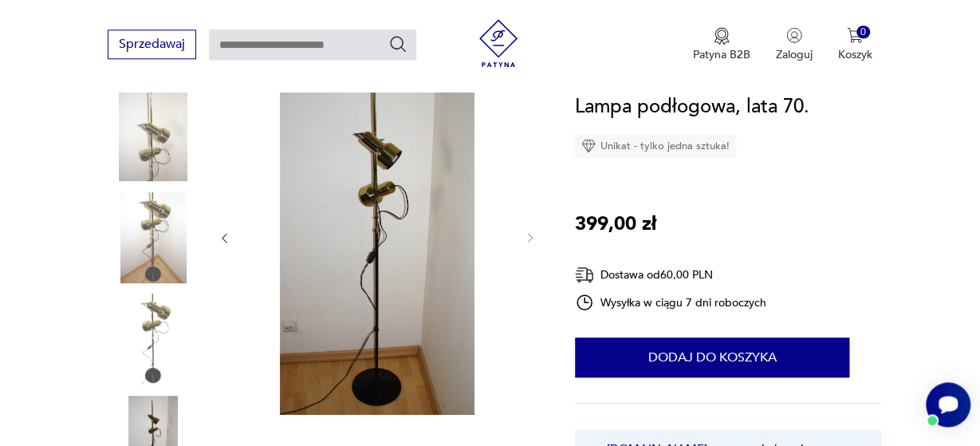
scroll to position [181, 0]
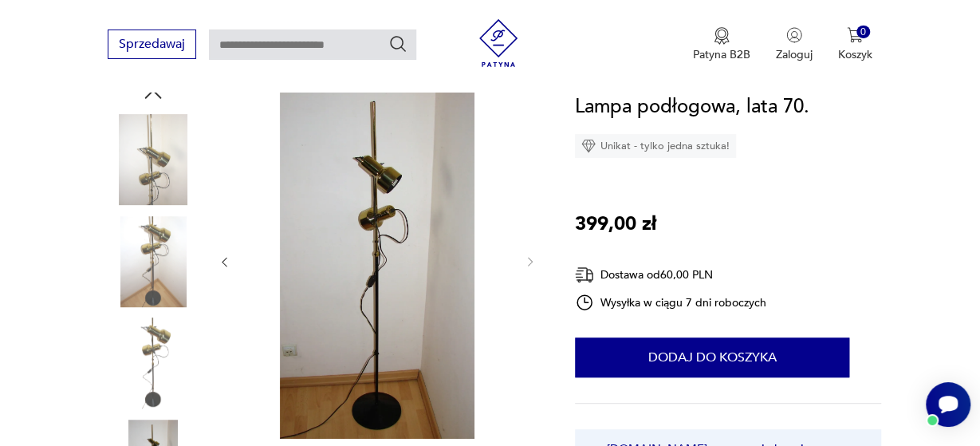
scroll to position [1576, 0]
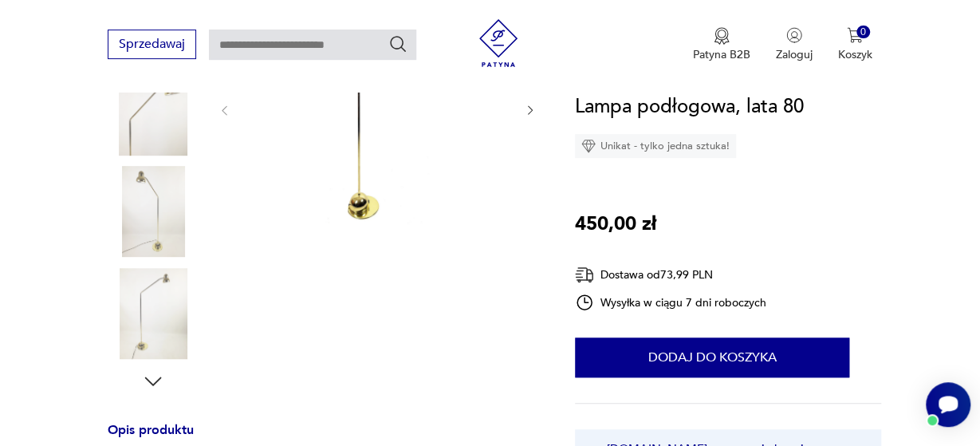
scroll to position [356, 0]
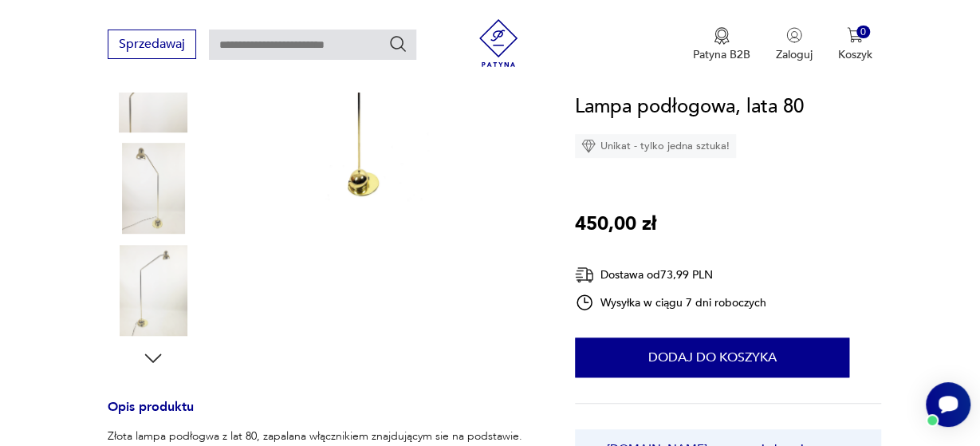
click at [143, 278] on img at bounding box center [153, 290] width 91 height 91
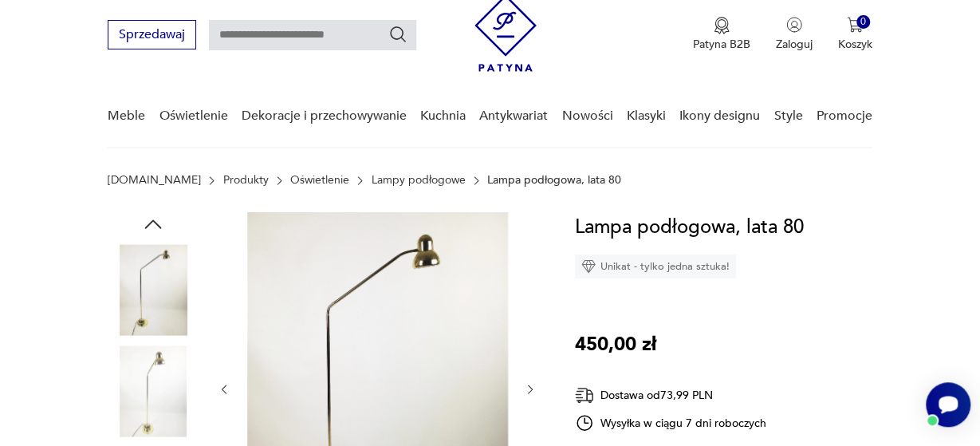
scroll to position [0, 0]
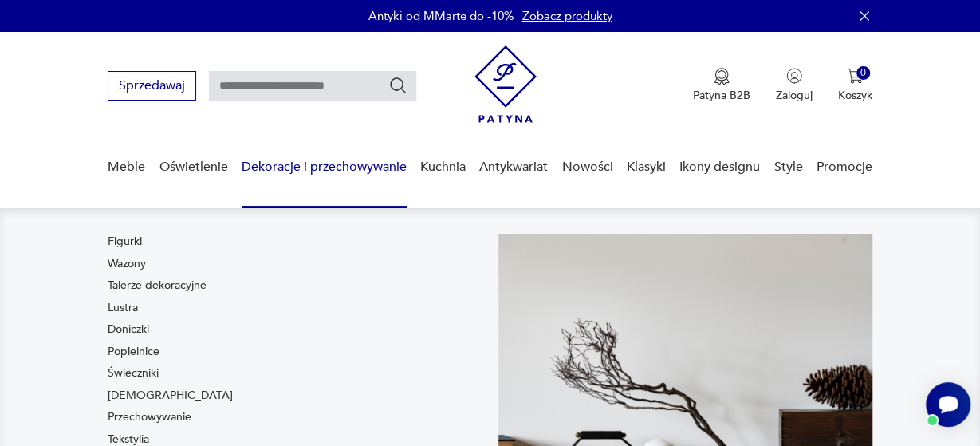
click at [358, 162] on link "Dekoracje i przechowywanie" at bounding box center [324, 166] width 165 height 61
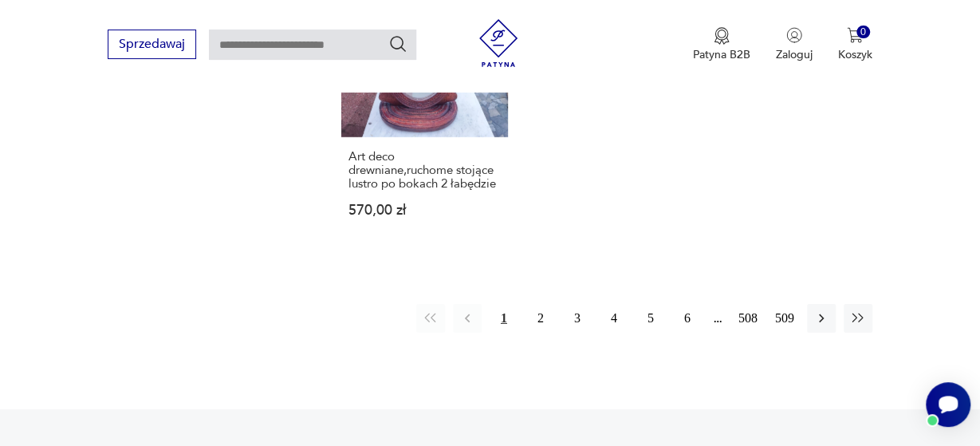
scroll to position [2447, 0]
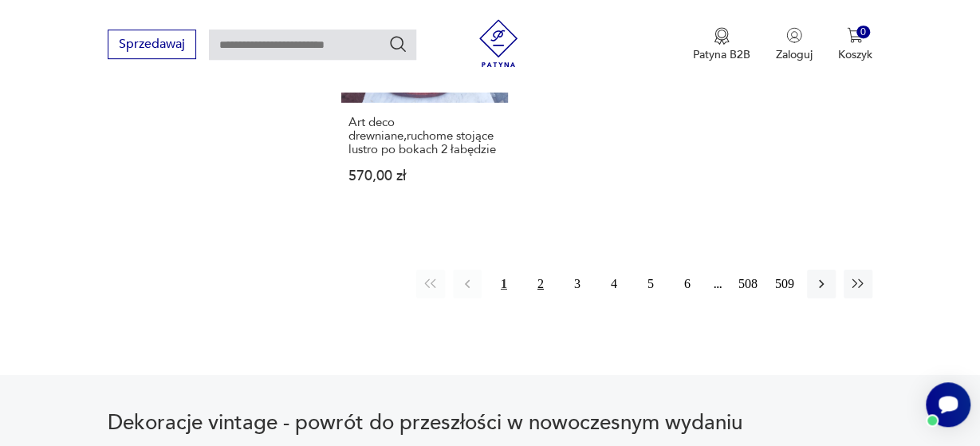
click at [548, 269] on button "2" at bounding box center [540, 283] width 29 height 29
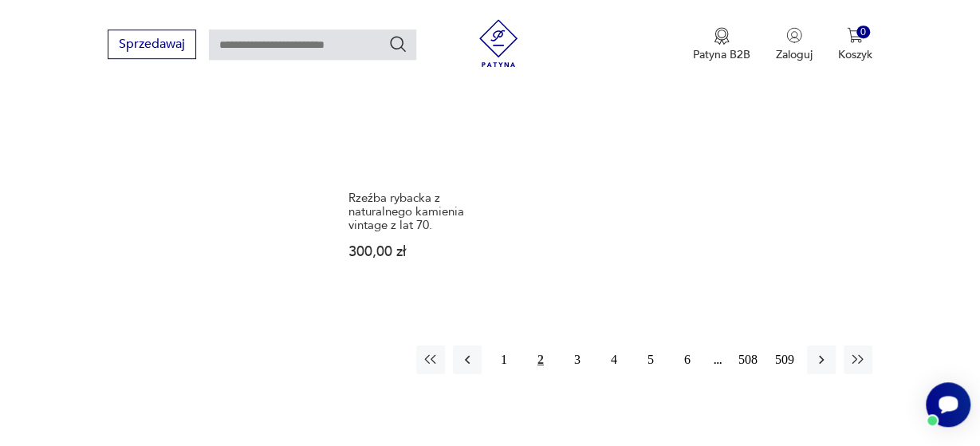
scroll to position [2330, 0]
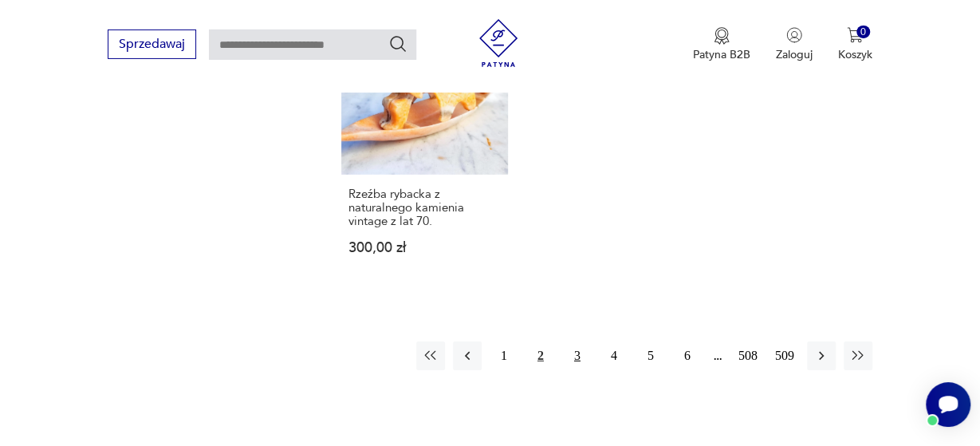
click at [575, 341] on button "3" at bounding box center [577, 355] width 29 height 29
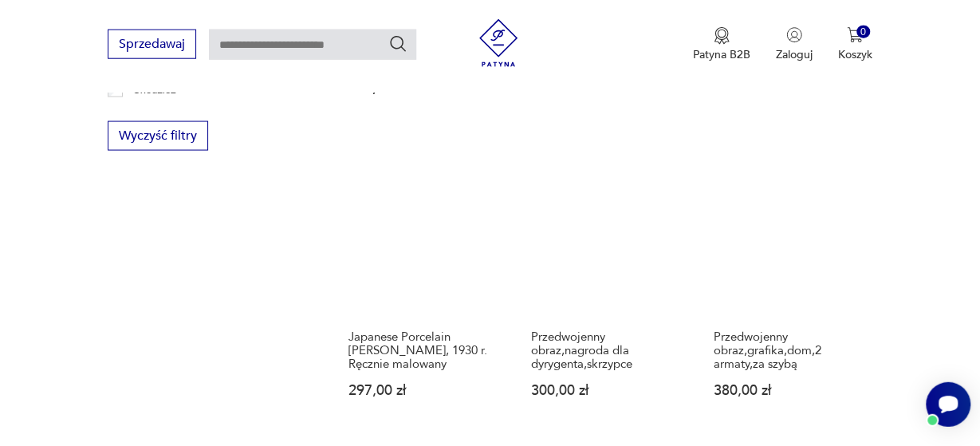
scroll to position [1524, 0]
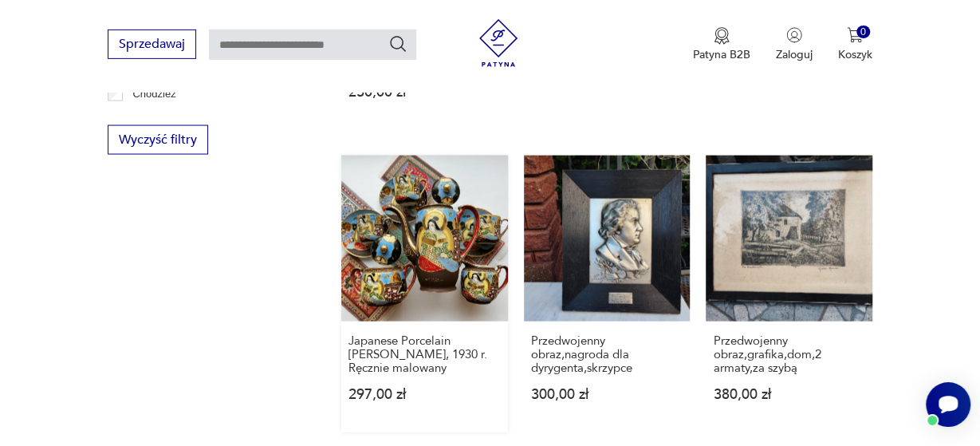
click at [442, 266] on link "Japanese Porcelain [PERSON_NAME], 1930 r. Ręcznie malowany 297,00 zł" at bounding box center [424, 293] width 167 height 277
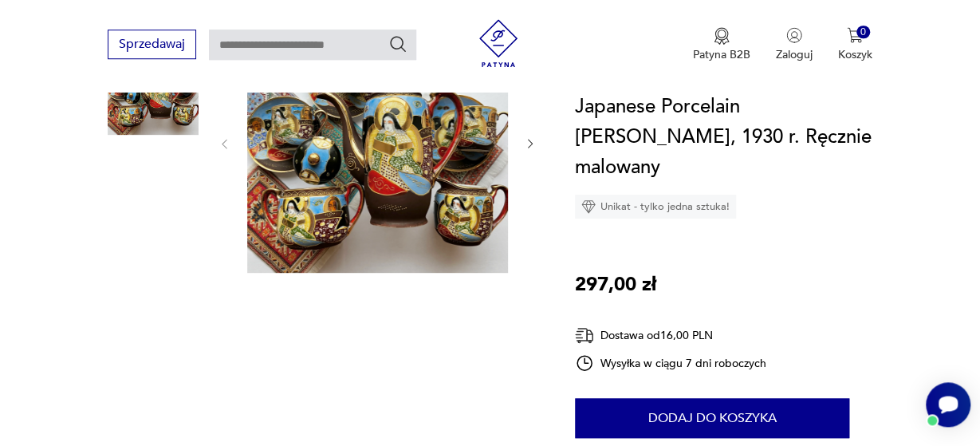
scroll to position [263, 0]
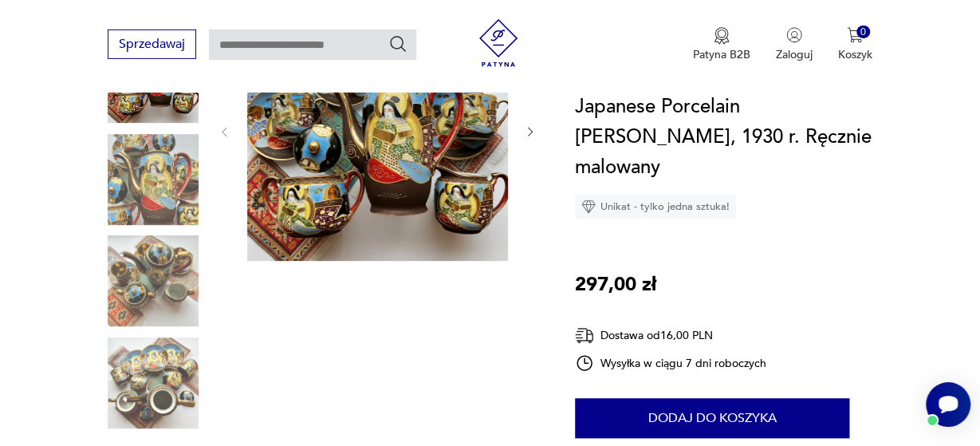
click at [168, 267] on img at bounding box center [153, 280] width 91 height 91
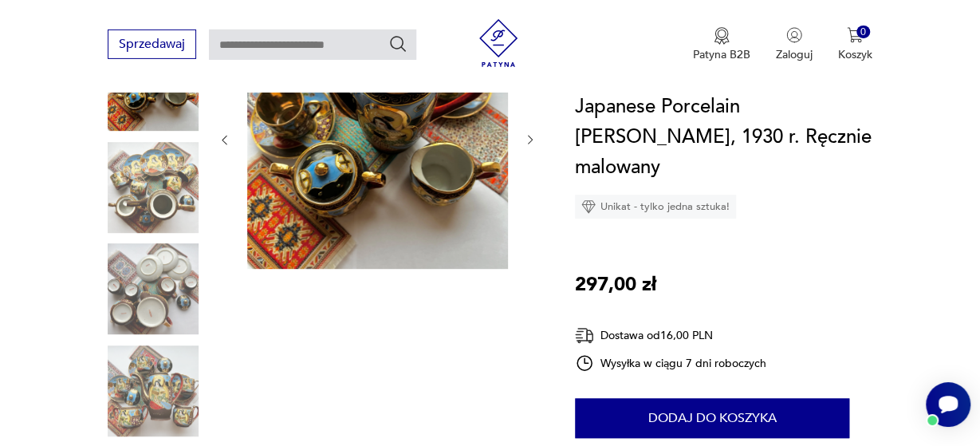
scroll to position [267, 0]
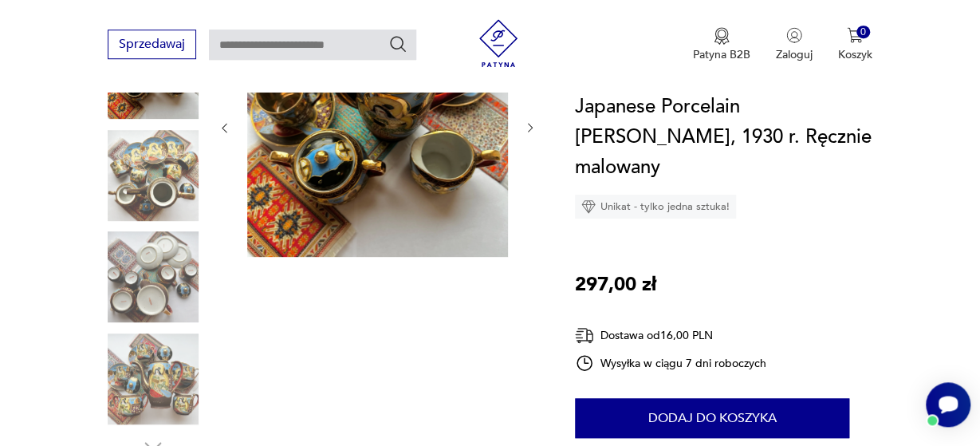
click at [141, 371] on img at bounding box center [153, 378] width 91 height 91
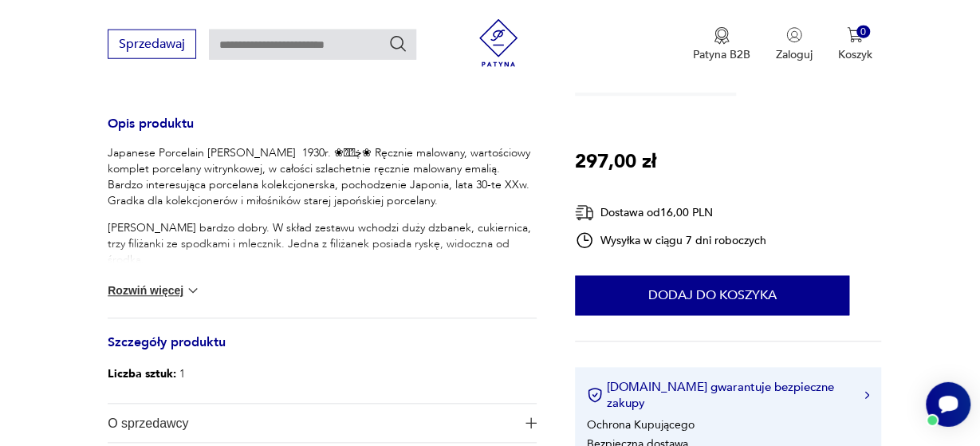
scroll to position [666, 0]
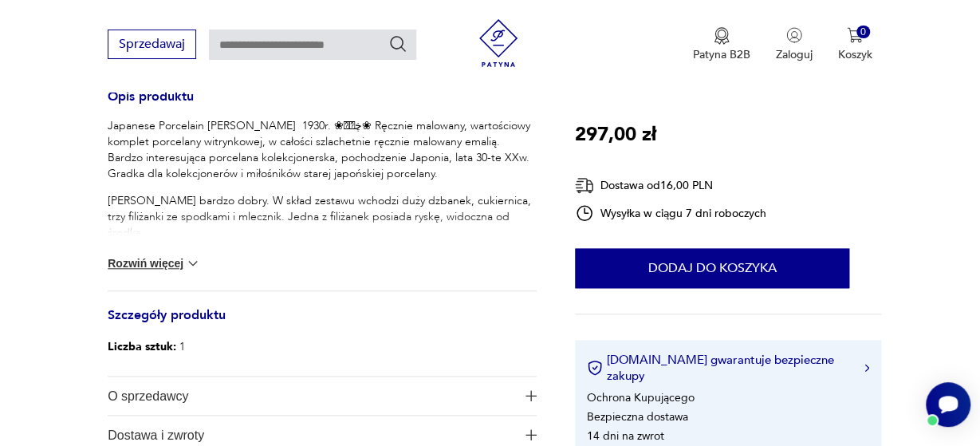
click at [195, 259] on img at bounding box center [193, 263] width 16 height 16
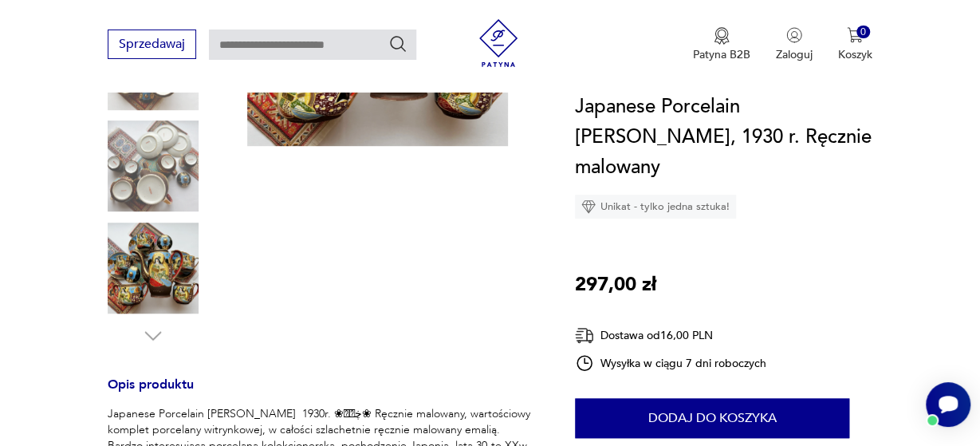
scroll to position [339, 0]
